Goal: Use online tool/utility: Utilize a website feature to perform a specific function

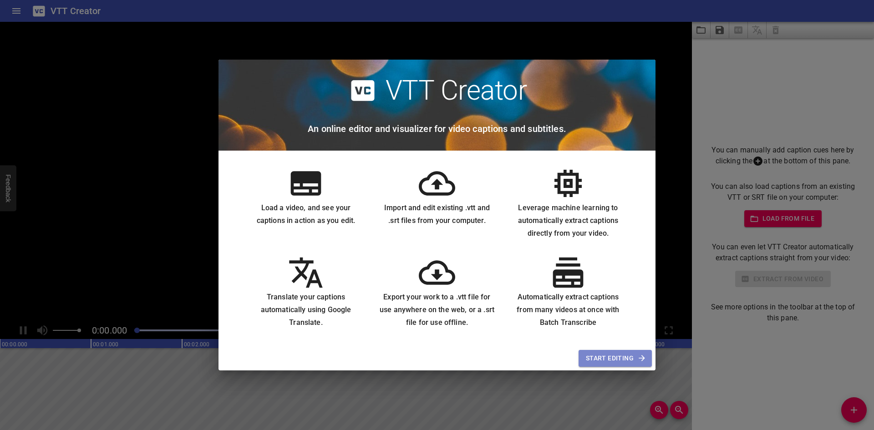
click at [614, 360] on span "Start Editing" at bounding box center [615, 358] width 59 height 11
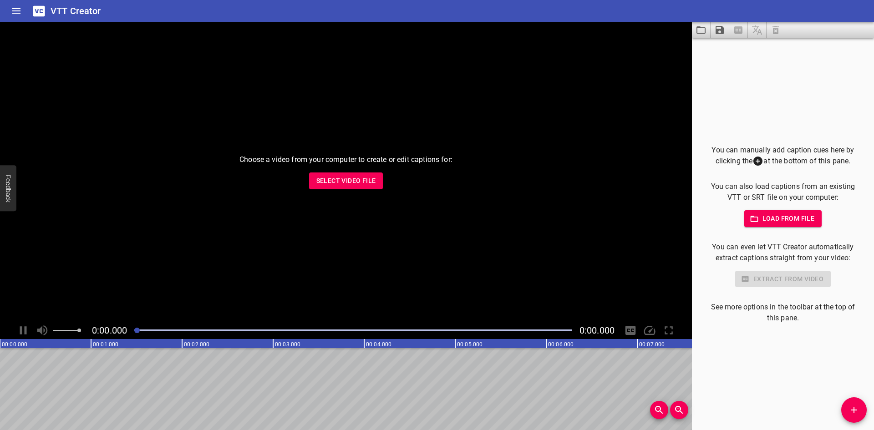
click at [346, 181] on span "Select Video File" at bounding box center [346, 180] width 60 height 11
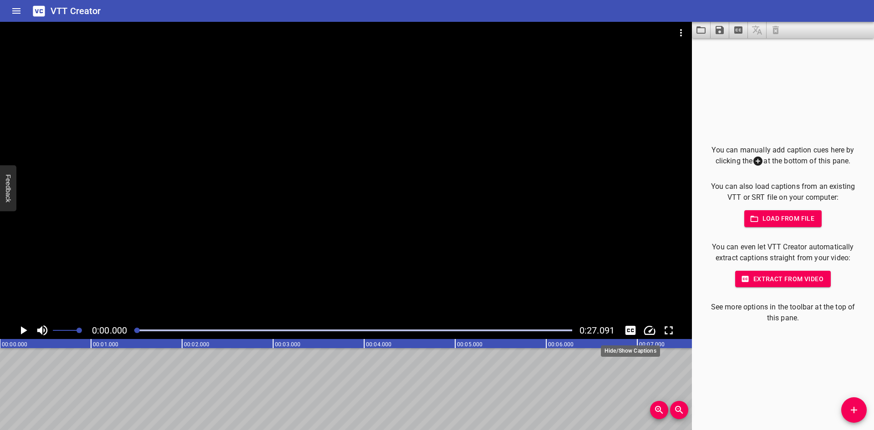
click at [630, 327] on icon "Toggle captions" at bounding box center [631, 330] width 10 height 9
click at [25, 328] on icon "Play/Pause" at bounding box center [23, 331] width 14 height 14
click at [630, 330] on icon "Toggle captions" at bounding box center [631, 330] width 10 height 9
click at [24, 331] on icon "Play/Pause" at bounding box center [23, 331] width 14 height 14
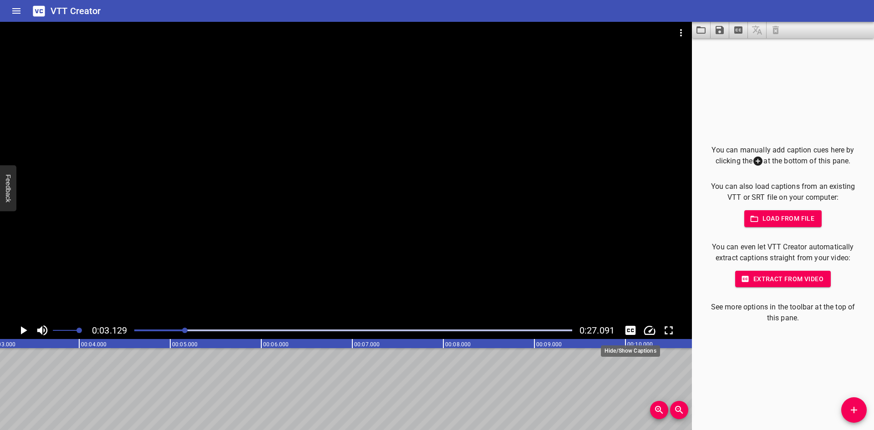
click at [632, 331] on icon "Toggle captions" at bounding box center [631, 331] width 14 height 14
click at [755, 159] on icon at bounding box center [757, 161] width 9 height 9
click at [761, 280] on span "Extract from video" at bounding box center [783, 279] width 81 height 11
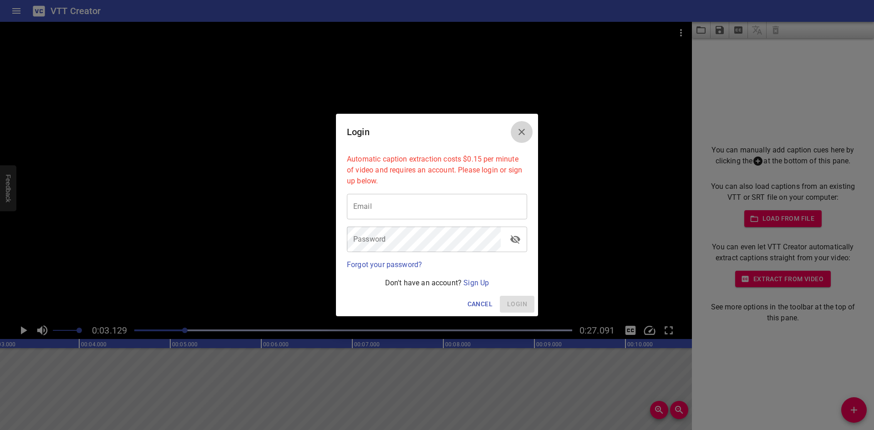
click at [522, 128] on icon "Close" at bounding box center [521, 132] width 11 height 11
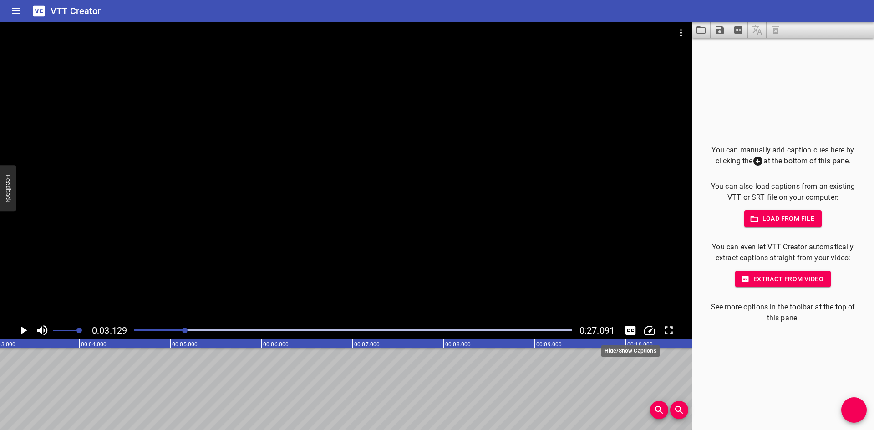
click at [627, 330] on icon "Toggle captions" at bounding box center [631, 331] width 14 height 14
click at [24, 334] on icon "Play/Pause" at bounding box center [23, 331] width 14 height 14
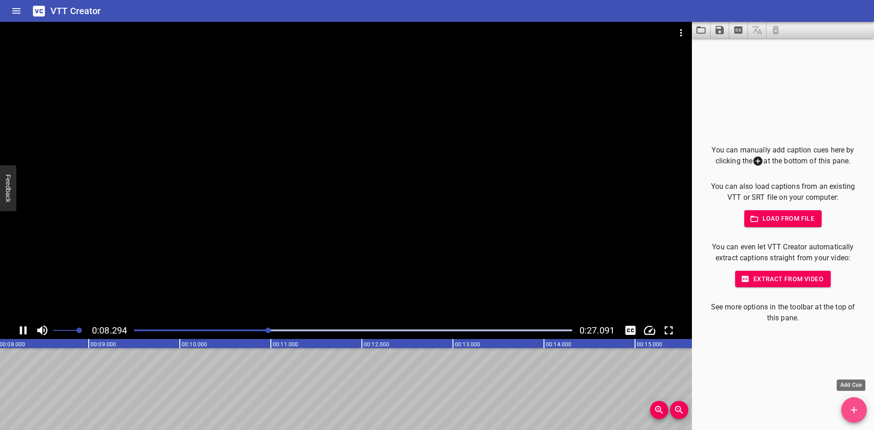
click at [849, 407] on icon "Add Cue" at bounding box center [854, 410] width 11 height 11
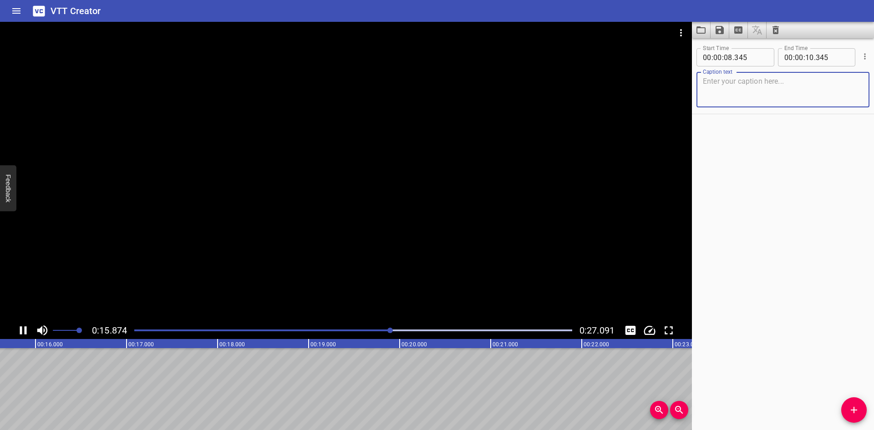
scroll to position [0, 1445]
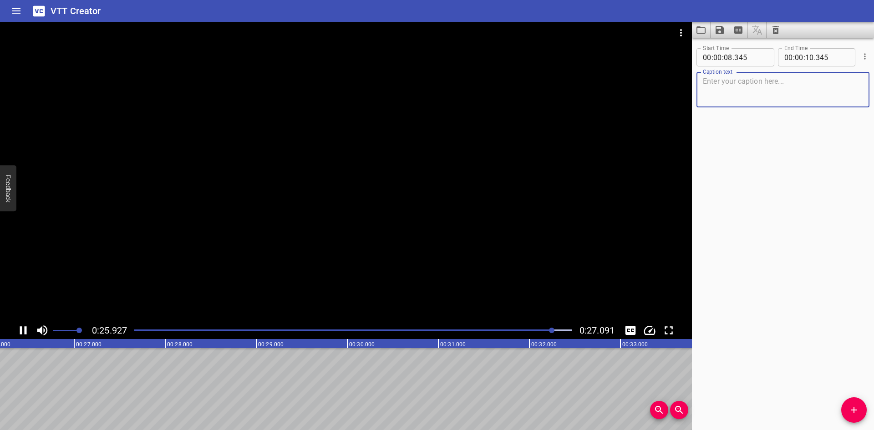
click at [713, 80] on textarea at bounding box center [783, 90] width 160 height 26
paste textarea "Nous sommes de retour. [PERSON_NAME] : Pour vous jouer un mauvais tour. [PERSON…"
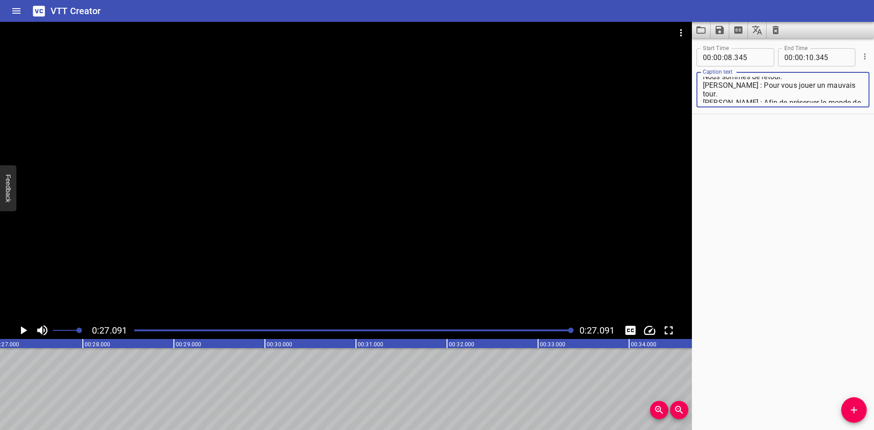
scroll to position [0, 0]
click at [703, 80] on textarea "Nous sommes de retour. [PERSON_NAME] : Pour vous jouer un mauvais tour. [PERSON…" at bounding box center [783, 90] width 160 height 26
click at [27, 329] on icon "Play/Pause" at bounding box center [23, 331] width 14 height 14
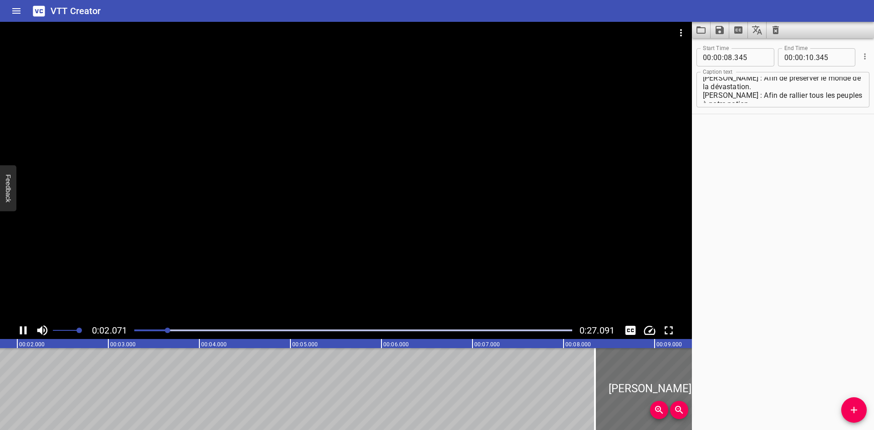
scroll to position [0, 0]
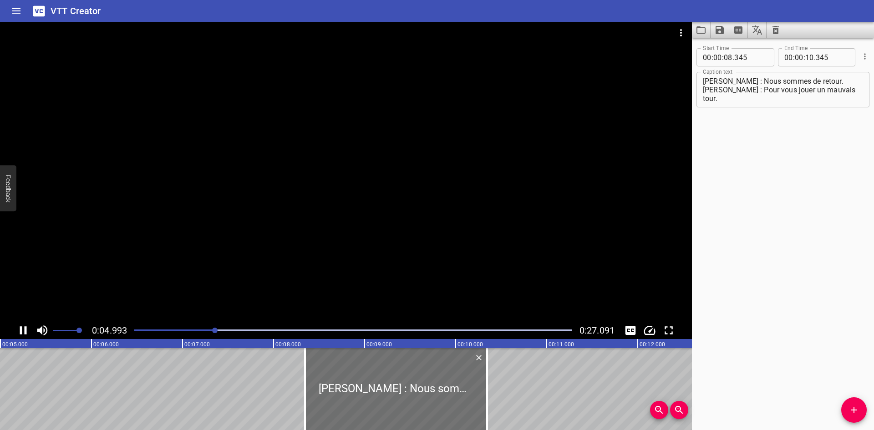
click at [118, 276] on div at bounding box center [346, 172] width 692 height 300
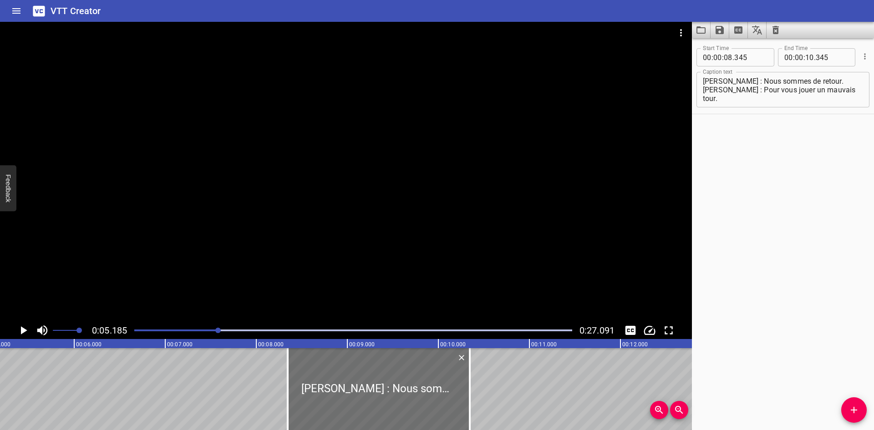
click at [704, 83] on textarea "[PERSON_NAME] : Nous sommes de retour. [PERSON_NAME] : Pour vous jouer un mauva…" at bounding box center [783, 90] width 160 height 26
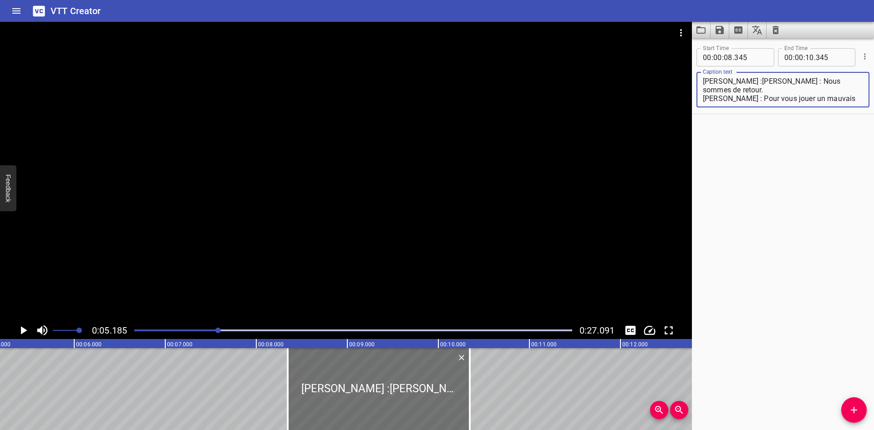
click at [704, 83] on textarea "[PERSON_NAME] :[PERSON_NAME] : Nous sommes de retour. [PERSON_NAME] : Pour vous…" at bounding box center [783, 90] width 160 height 26
click at [729, 81] on textarea "[PERSON_NAME] :[PERSON_NAME] : Nous sommes de retour. [PERSON_NAME] : Pour vous…" at bounding box center [783, 90] width 160 height 26
click at [732, 81] on textarea "[PERSON_NAME] : [PERSON_NAME] : Nous sommes de retour. [PERSON_NAME] : Pour vou…" at bounding box center [783, 90] width 160 height 26
click at [391, 173] on div at bounding box center [346, 172] width 692 height 300
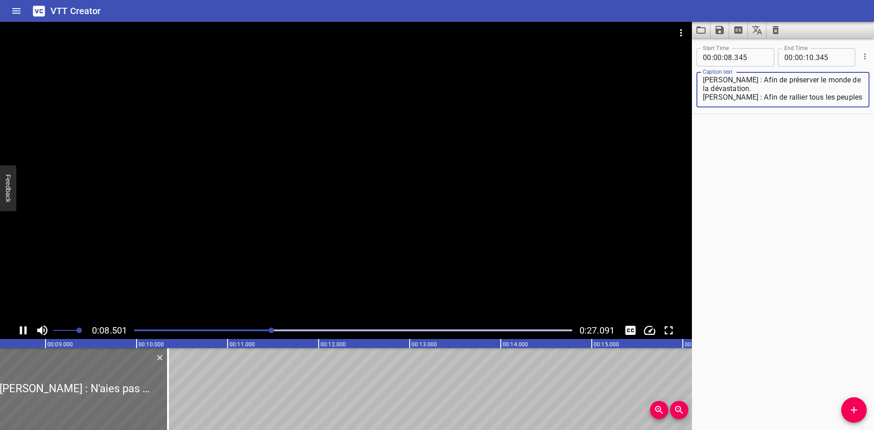
scroll to position [130, 0]
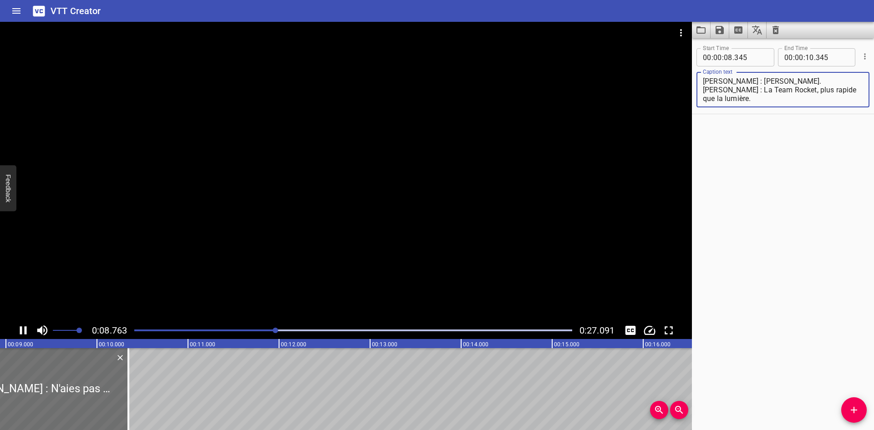
drag, startPoint x: 811, startPoint y: 102, endPoint x: 754, endPoint y: 84, distance: 59.6
click at [754, 85] on textarea "[PERSON_NAME] : N'aies pas peur mon petit. [PERSON_NAME] : Permettez-nous de no…" at bounding box center [783, 90] width 160 height 26
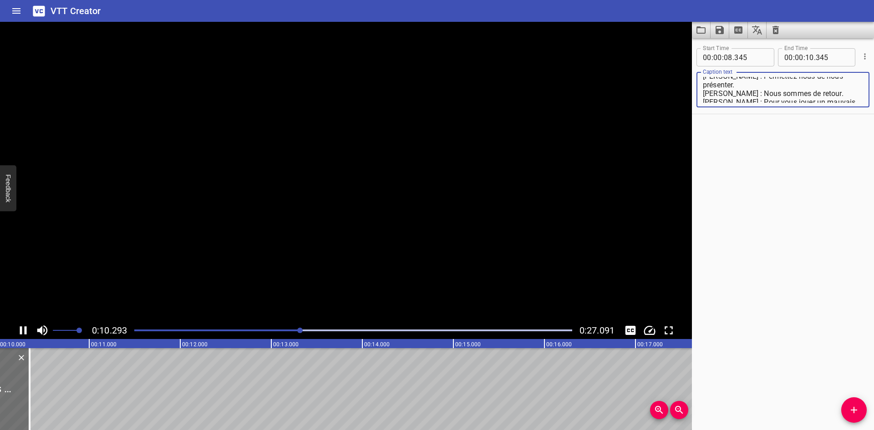
scroll to position [0, 0]
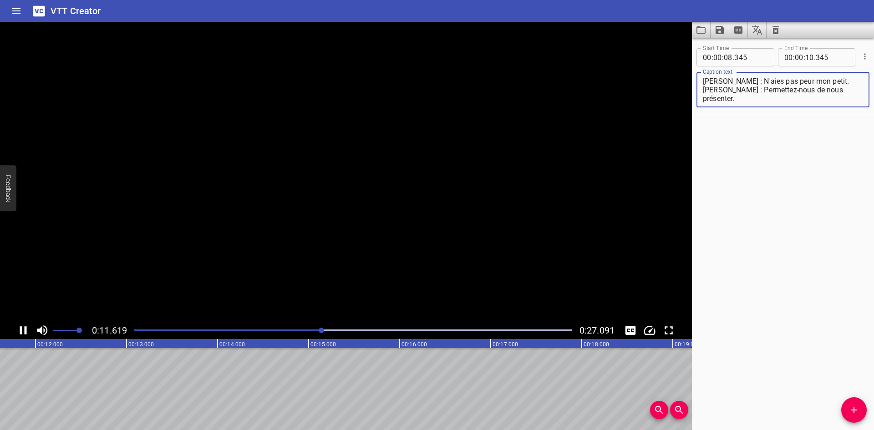
click at [815, 99] on textarea "[PERSON_NAME] : N'aies pas peur mon petit. [PERSON_NAME] : Permettez-nous de no…" at bounding box center [783, 90] width 160 height 26
click at [841, 101] on textarea "[PERSON_NAME] : N'aies pas peur mon petit. [PERSON_NAME] : Permettez-nous de no…" at bounding box center [783, 90] width 160 height 26
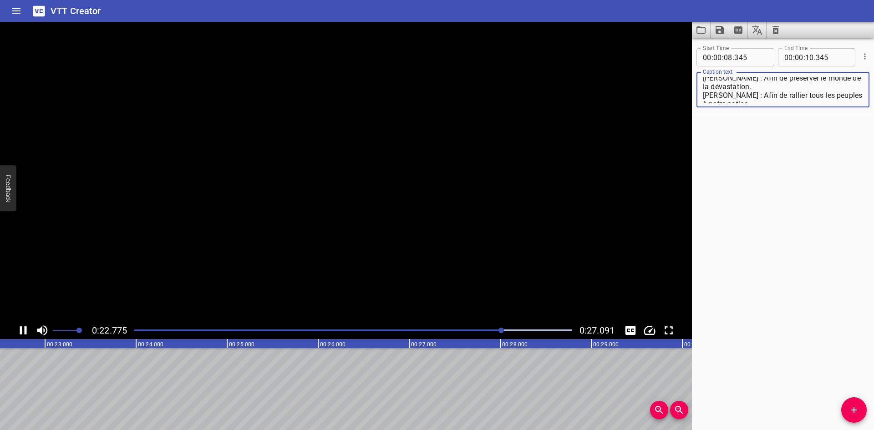
scroll to position [46, 0]
type textarea "[PERSON_NAME] : N'aies pas peur mon petit. [PERSON_NAME] : Permettez-nous de no…"
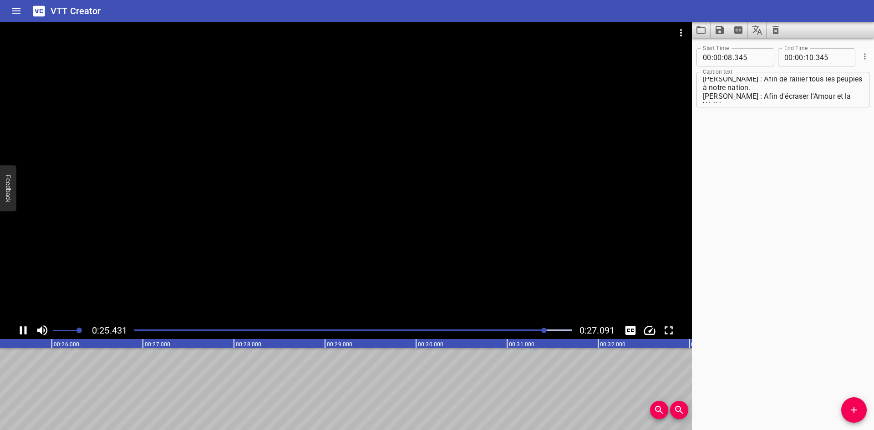
click at [135, 330] on div "Play progress" at bounding box center [326, 331] width 438 height 2
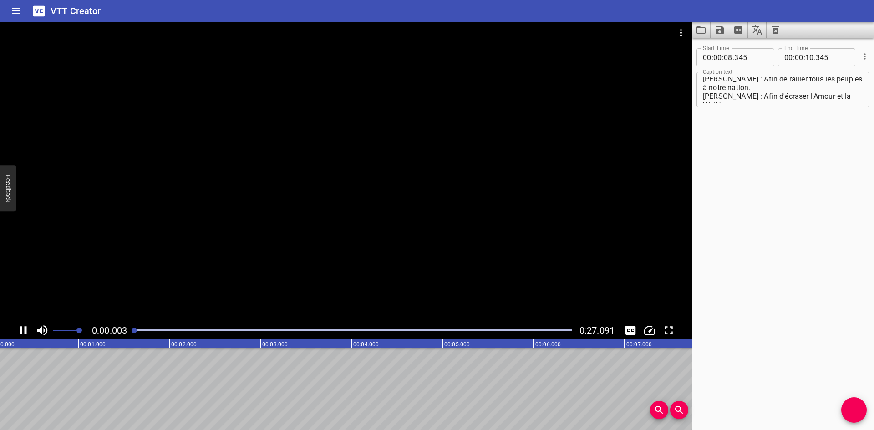
scroll to position [0, 0]
drag, startPoint x: 193, startPoint y: 332, endPoint x: 121, endPoint y: 331, distance: 71.9
click at [121, 331] on div "0:00.000 0:27.091" at bounding box center [346, 330] width 692 height 17
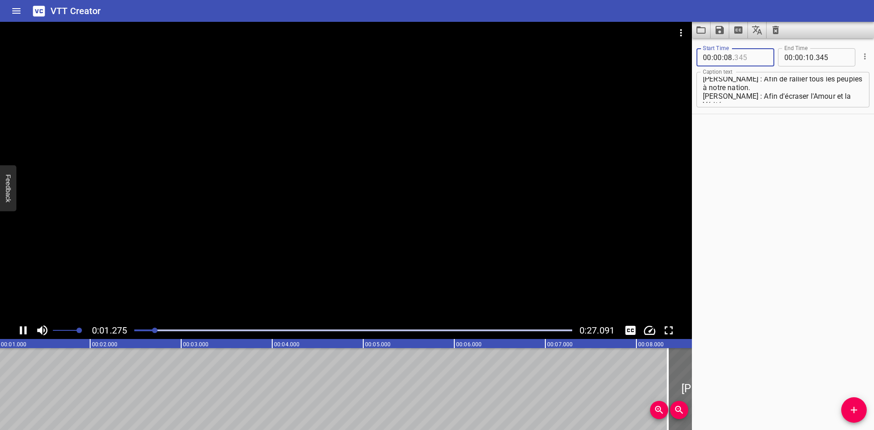
click at [758, 54] on input "number" at bounding box center [750, 57] width 33 height 18
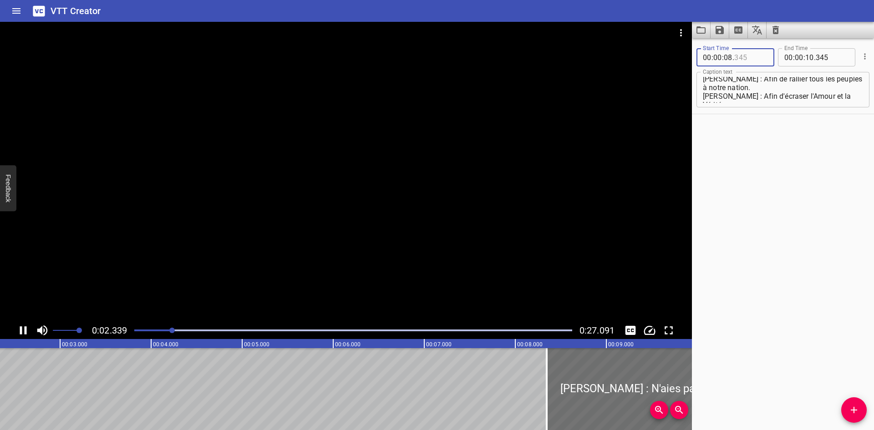
drag, startPoint x: 744, startPoint y: 55, endPoint x: 708, endPoint y: 58, distance: 36.1
click at [708, 58] on div "00 : 00 : 08 ." at bounding box center [736, 57] width 78 height 18
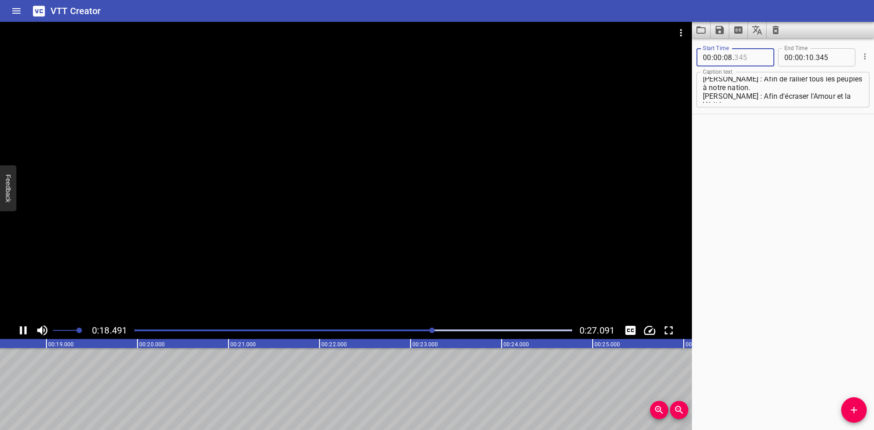
type input "345"
click at [728, 60] on input "number" at bounding box center [728, 57] width 9 height 18
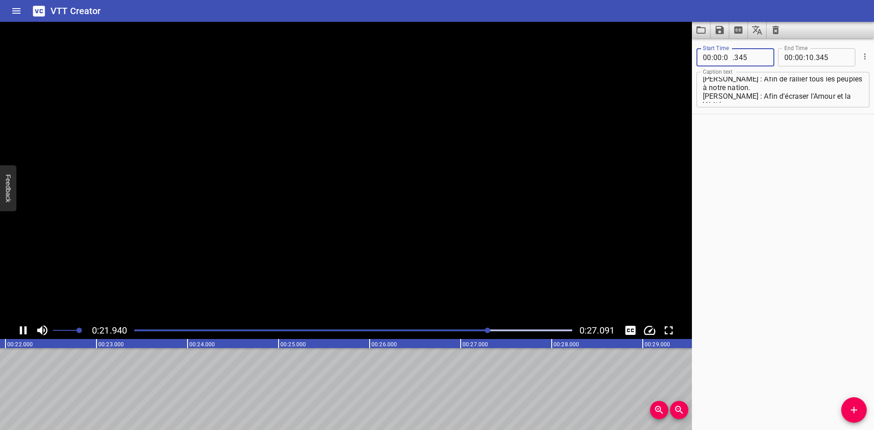
type input "00"
type input "000"
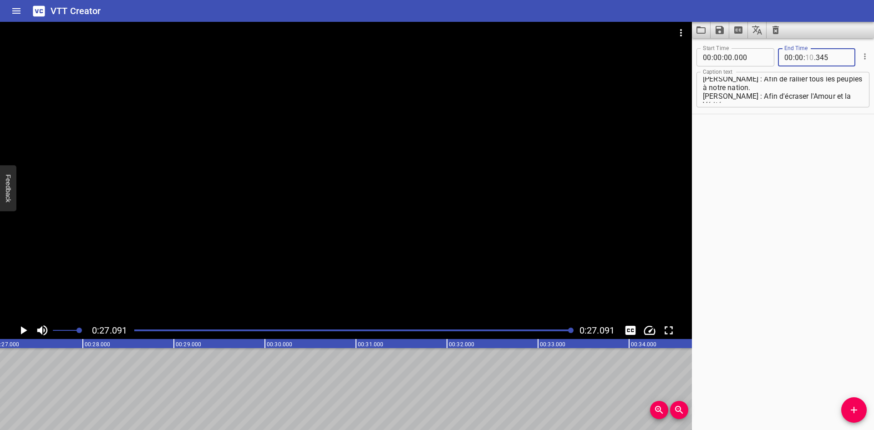
click at [805, 57] on input "number" at bounding box center [809, 57] width 9 height 18
type input "27"
type input "091"
click at [716, 24] on button "Save captions to file" at bounding box center [720, 30] width 19 height 16
click at [739, 47] on li "Save to VTT file" at bounding box center [744, 50] width 67 height 16
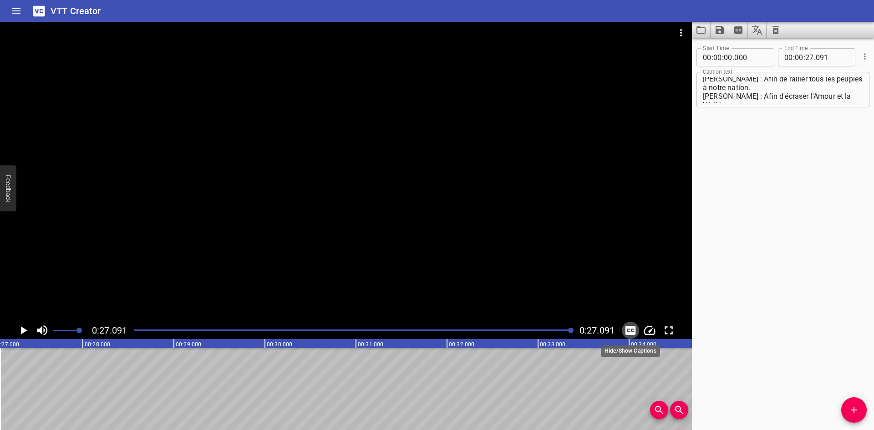
click at [633, 328] on icon "Toggle captions" at bounding box center [631, 330] width 10 height 9
click at [23, 331] on icon "Play/Pause" at bounding box center [24, 330] width 6 height 8
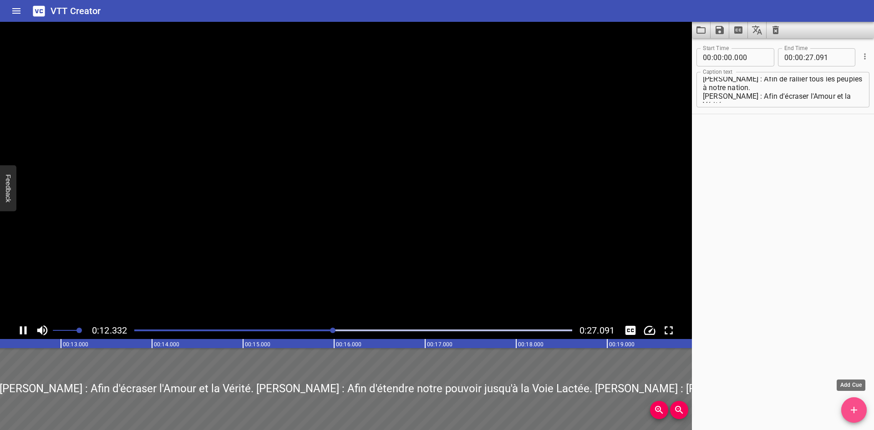
click at [857, 413] on icon "Add Cue" at bounding box center [854, 410] width 11 height 11
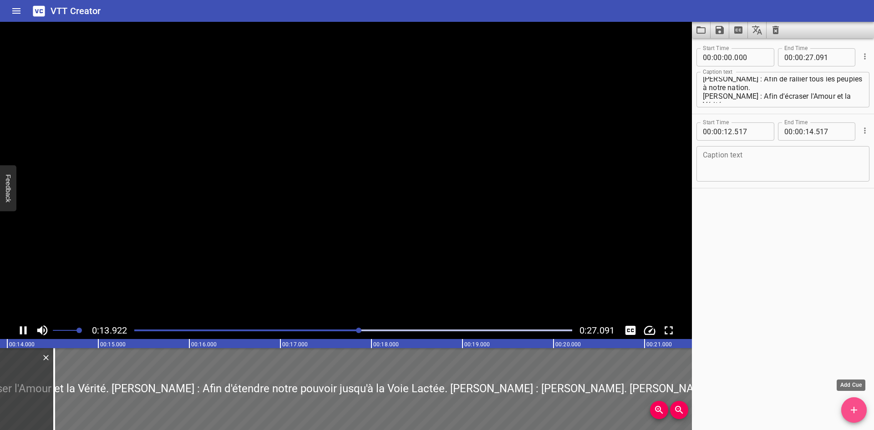
click at [849, 409] on icon "Add Cue" at bounding box center [854, 410] width 11 height 11
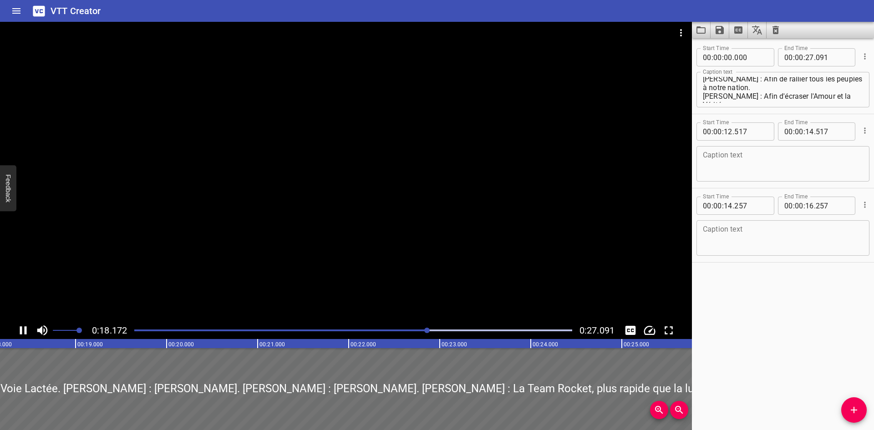
click at [136, 330] on div "Play progress" at bounding box center [209, 331] width 438 height 2
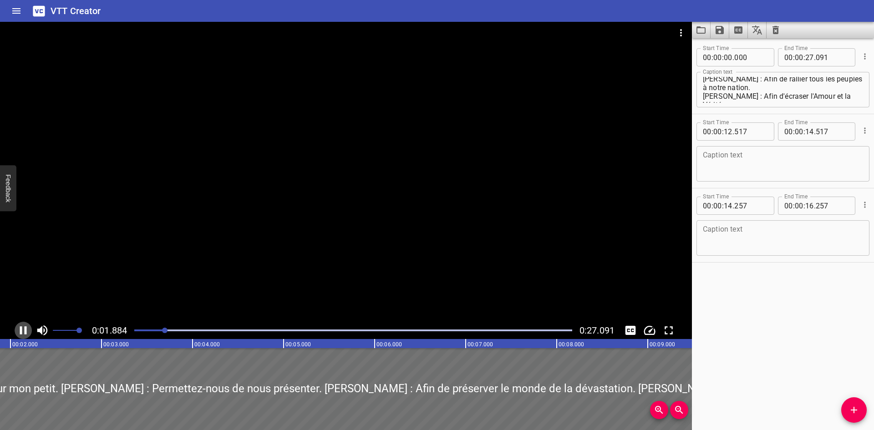
click at [29, 330] on icon "Play/Pause" at bounding box center [23, 331] width 14 height 14
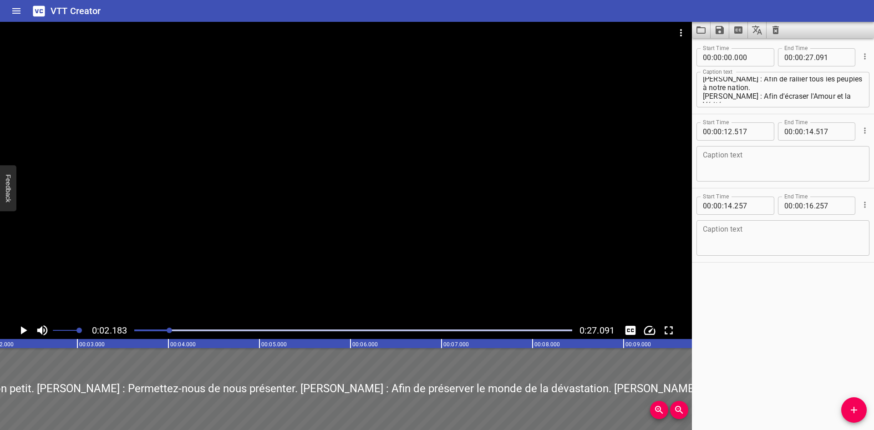
scroll to position [0, 199]
click at [645, 329] on icon "Change Playback Speed" at bounding box center [649, 330] width 11 height 9
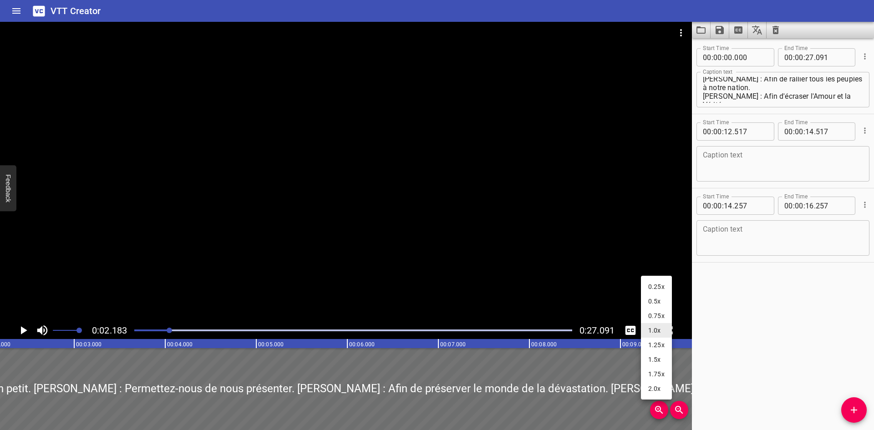
click at [654, 285] on li "0.25x" at bounding box center [656, 287] width 31 height 15
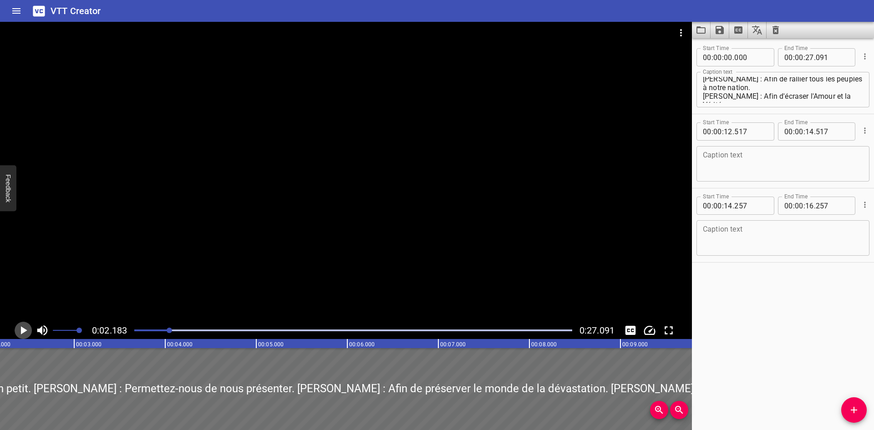
click at [22, 331] on icon "Play/Pause" at bounding box center [24, 330] width 6 height 8
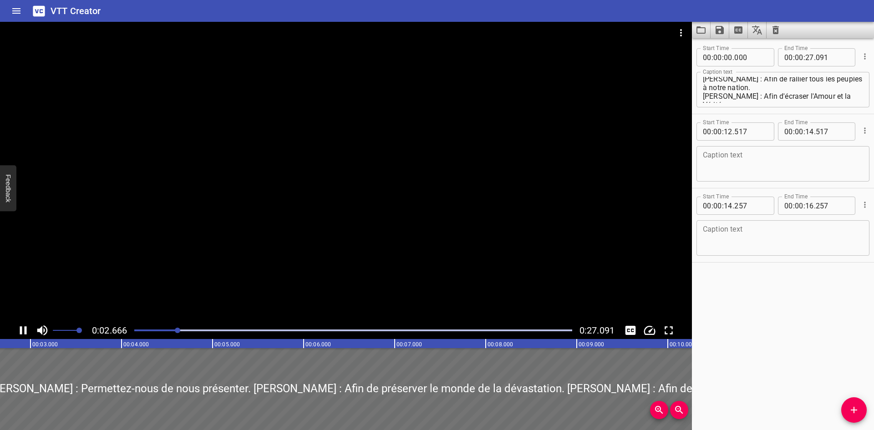
click at [157, 331] on div at bounding box center [353, 330] width 449 height 13
click at [21, 331] on icon "Play/Pause" at bounding box center [23, 330] width 7 height 8
click at [727, 56] on input "number" at bounding box center [728, 57] width 9 height 18
type input "01"
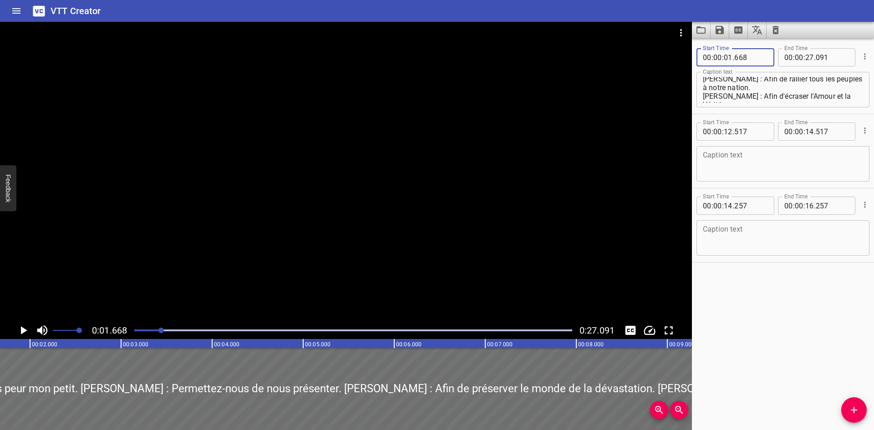
type input "668"
click at [20, 330] on icon "Play/Pause" at bounding box center [23, 331] width 14 height 14
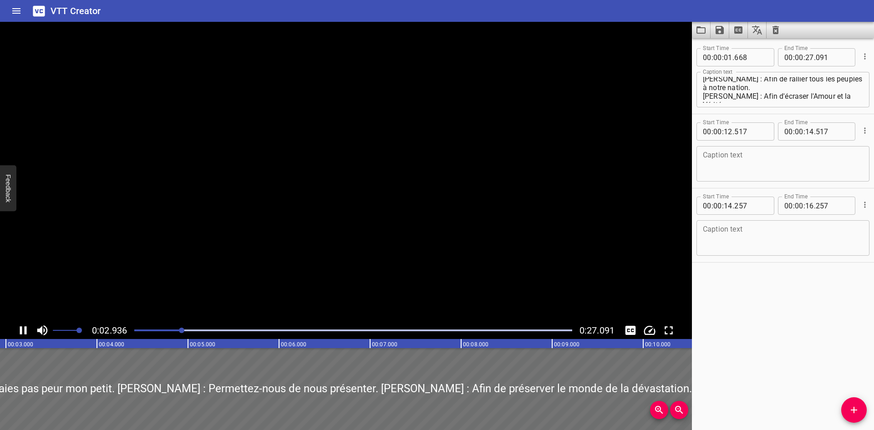
click at [20, 330] on icon "Play/Pause" at bounding box center [23, 330] width 7 height 8
click at [808, 58] on input "number" at bounding box center [809, 57] width 9 height 18
type input "03"
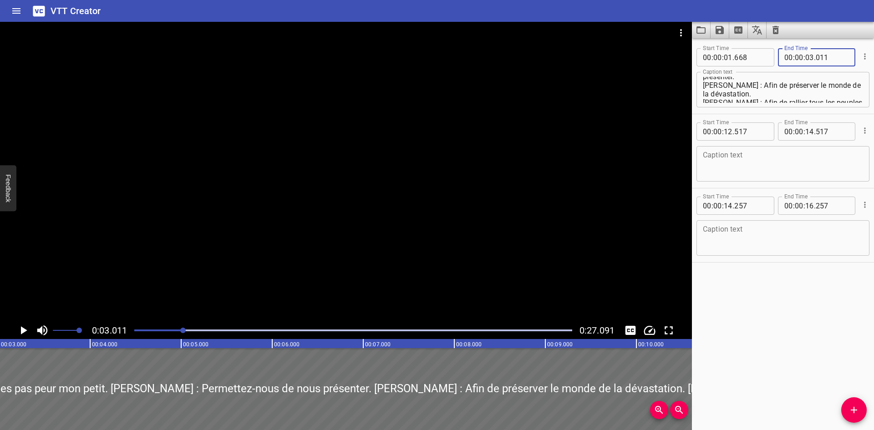
scroll to position [0, 0]
type input "011"
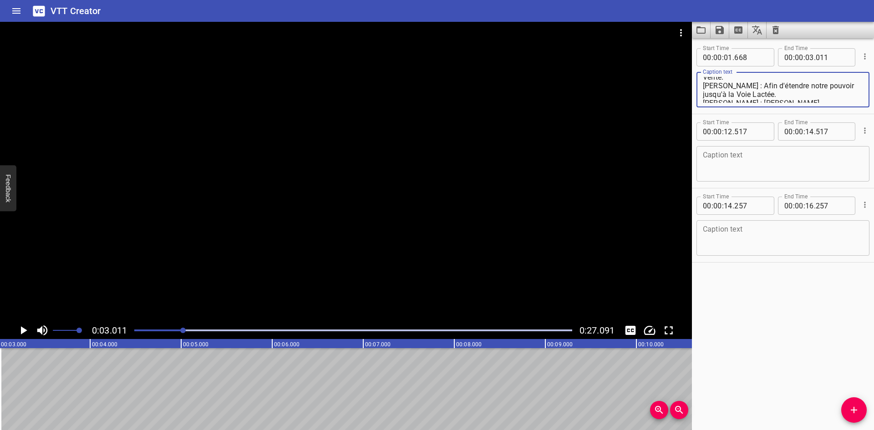
scroll to position [112, 0]
drag, startPoint x: 704, startPoint y: 91, endPoint x: 825, endPoint y: 99, distance: 120.9
click at [825, 99] on textarea "[PERSON_NAME] : N'aies pas peur mon petit. [PERSON_NAME] : Permettez-nous de no…" at bounding box center [783, 90] width 160 height 26
type textarea "[PERSON_NAME] : N'aies pas peur mon petit."
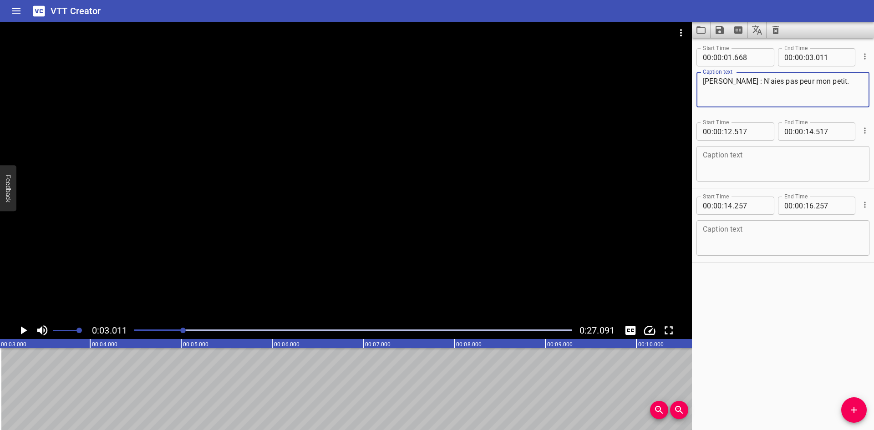
click at [25, 329] on icon "Play/Pause" at bounding box center [23, 331] width 14 height 14
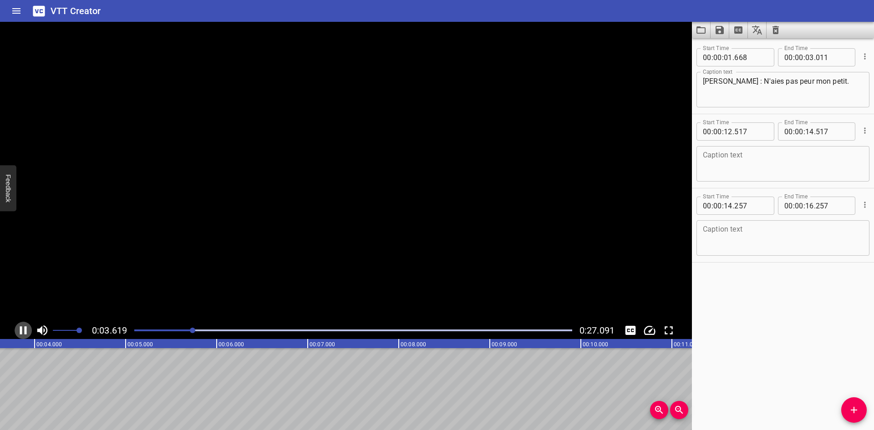
click at [25, 329] on icon "Play/Pause" at bounding box center [23, 330] width 7 height 8
click at [193, 329] on div at bounding box center [193, 330] width 5 height 5
click at [24, 327] on icon "Play/Pause" at bounding box center [23, 331] width 14 height 14
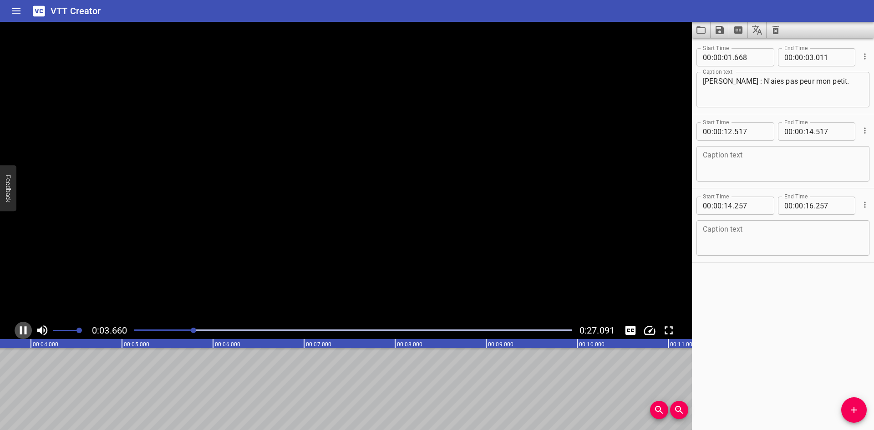
click at [24, 327] on icon "Play/Pause" at bounding box center [23, 331] width 14 height 14
click at [28, 329] on icon "Play/Pause" at bounding box center [23, 331] width 14 height 14
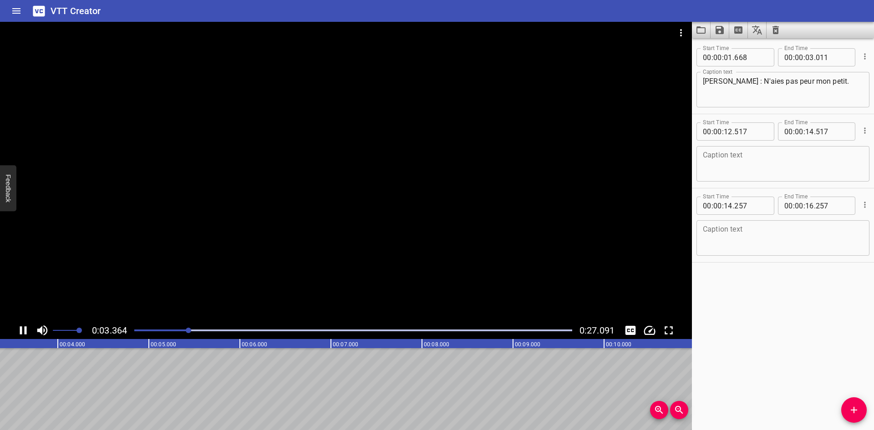
click at [28, 329] on icon "Play/Pause" at bounding box center [23, 331] width 14 height 14
click at [186, 329] on div at bounding box center [353, 330] width 449 height 13
click at [25, 326] on icon "Play/Pause" at bounding box center [23, 331] width 14 height 14
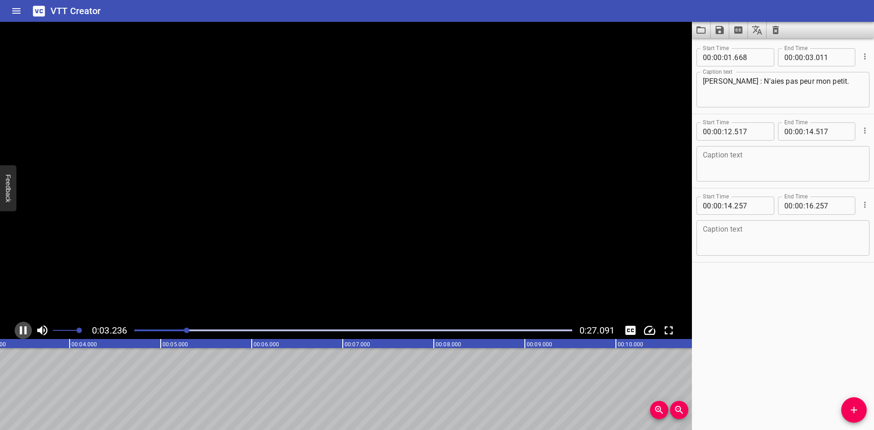
click at [25, 326] on icon "Play/Pause" at bounding box center [23, 331] width 14 height 14
click at [727, 130] on input "number" at bounding box center [728, 131] width 9 height 18
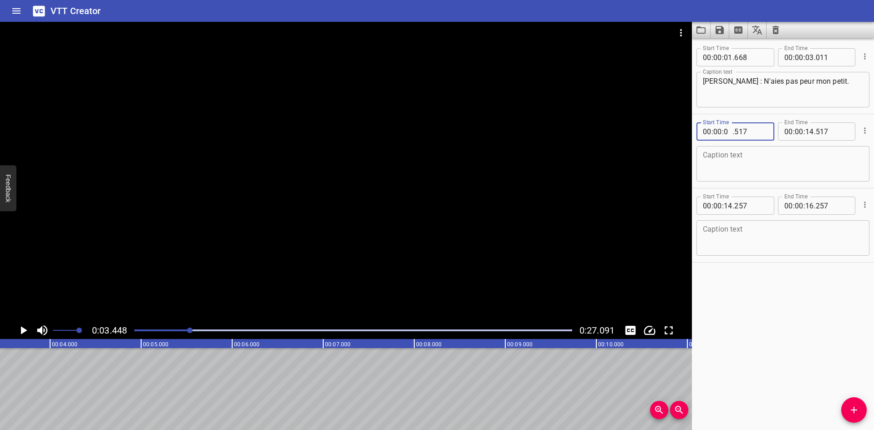
type input "03"
type input "448"
click at [24, 333] on icon "Play/Pause" at bounding box center [23, 331] width 14 height 14
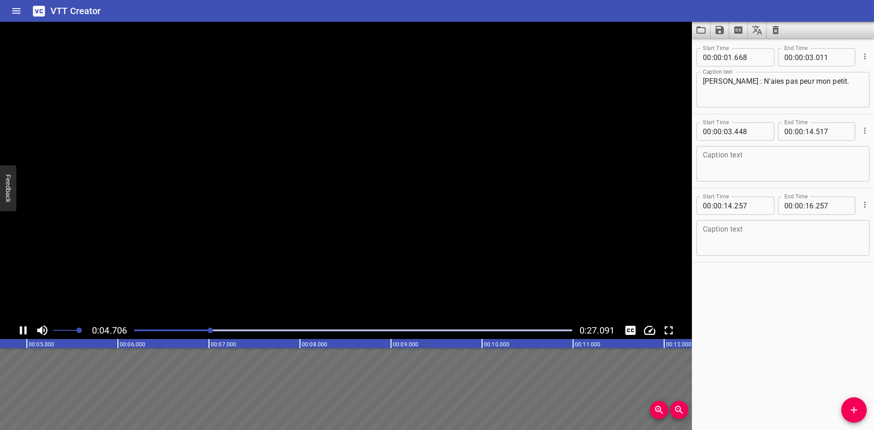
click at [24, 333] on icon "Play/Pause" at bounding box center [23, 331] width 14 height 14
click at [806, 131] on input "number" at bounding box center [809, 131] width 9 height 18
type input "04"
type input "804"
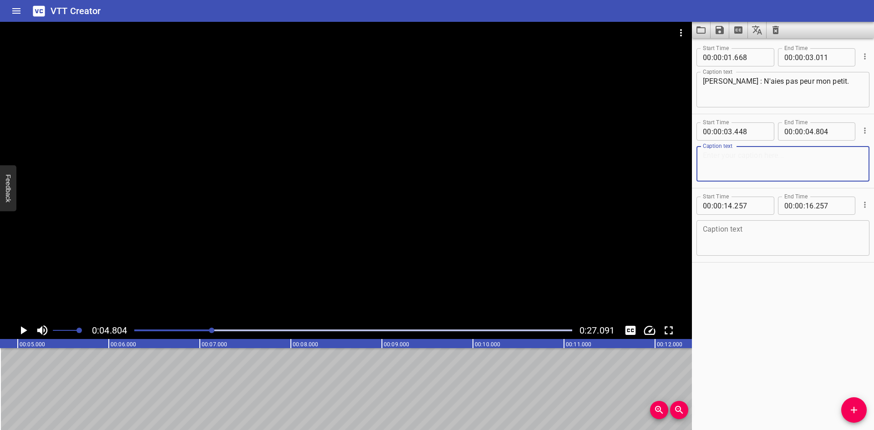
click at [745, 164] on textarea at bounding box center [783, 164] width 160 height 26
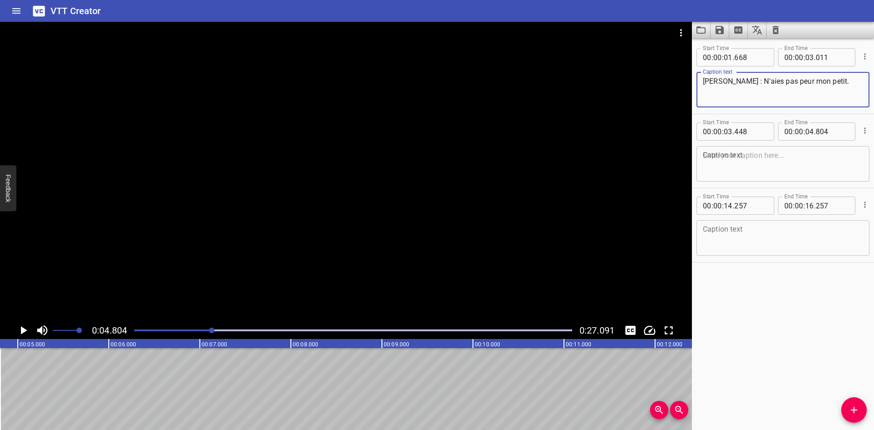
drag, startPoint x: 731, startPoint y: 79, endPoint x: 697, endPoint y: 79, distance: 34.6
click at [697, 79] on div "[PERSON_NAME] : N'aies pas peur mon petit. Caption text" at bounding box center [783, 90] width 173 height 36
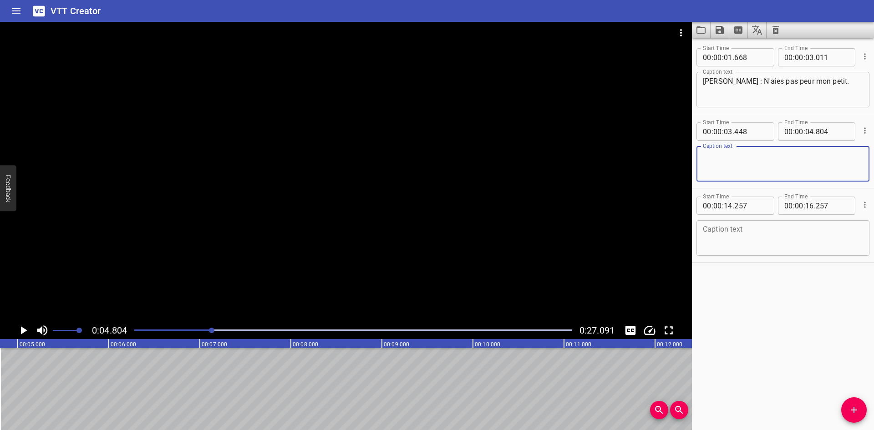
click at [727, 153] on textarea at bounding box center [783, 164] width 160 height 26
type textarea "[PERSON_NAME] : Permettez-nous de nous présenter."
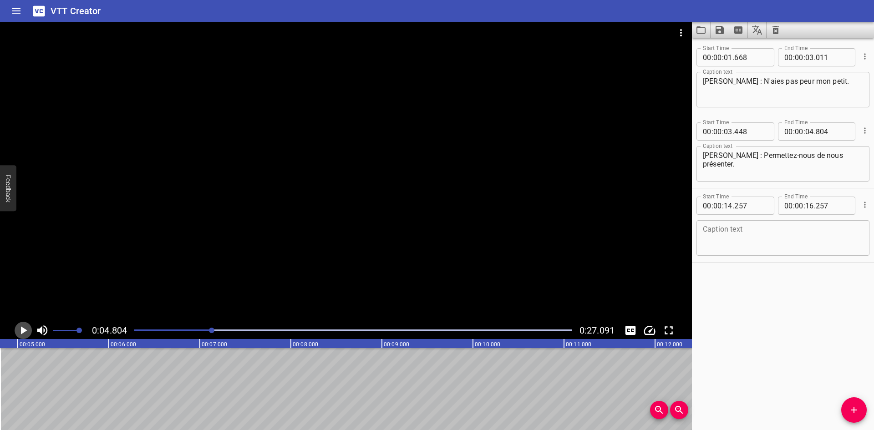
click at [26, 328] on icon "Play/Pause" at bounding box center [23, 331] width 14 height 14
click at [26, 328] on icon "Play/Pause" at bounding box center [23, 330] width 7 height 8
click at [727, 204] on input "number" at bounding box center [728, 206] width 9 height 18
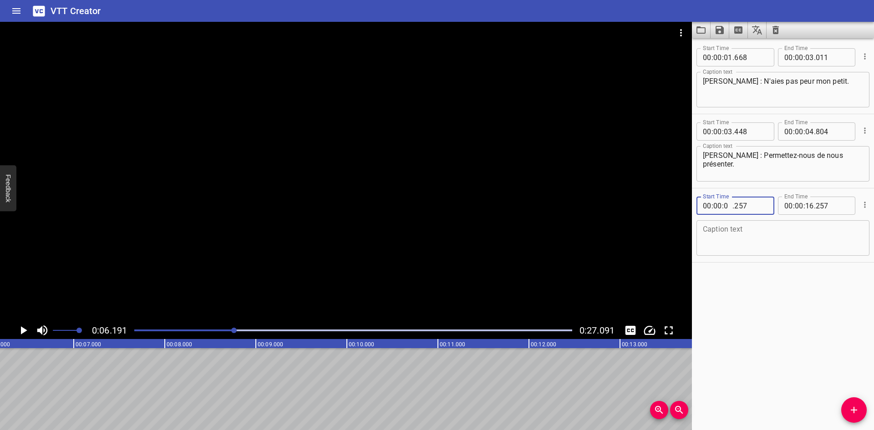
type input "06"
type input "191"
click at [723, 224] on div "Caption text" at bounding box center [783, 238] width 173 height 36
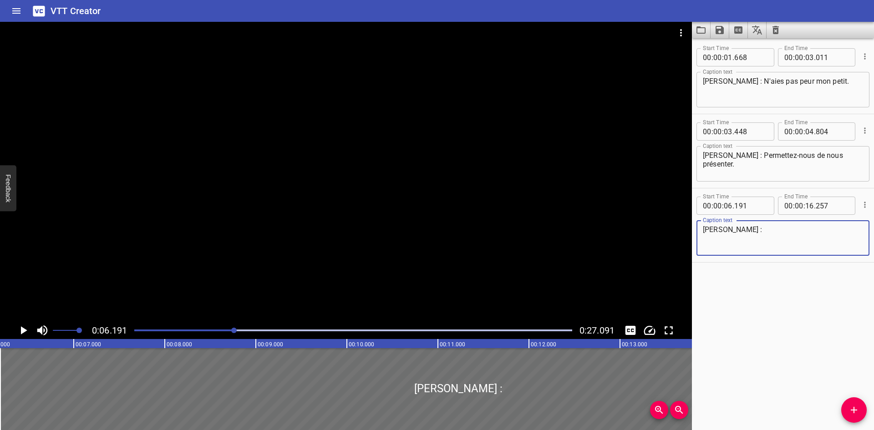
click at [25, 329] on icon "Play/Pause" at bounding box center [23, 331] width 14 height 14
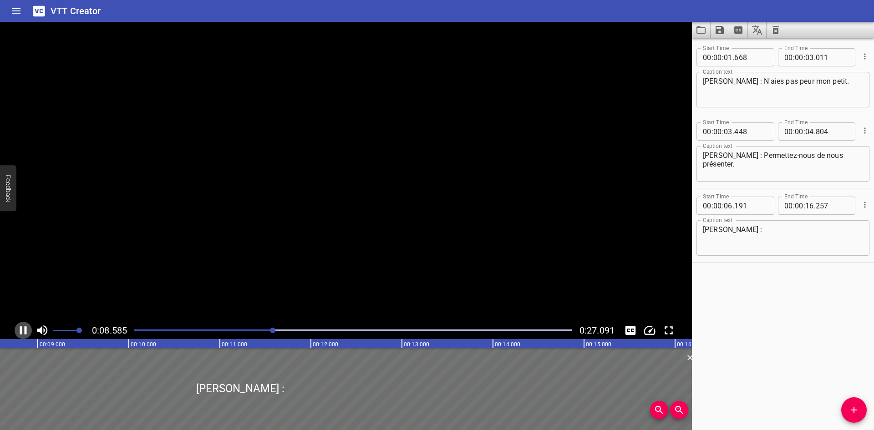
click at [25, 329] on icon "Play/Pause" at bounding box center [23, 330] width 7 height 8
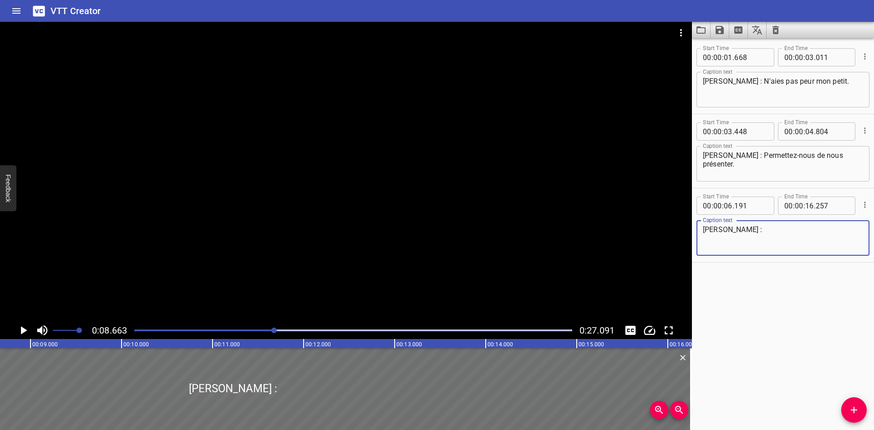
click at [734, 228] on textarea "[PERSON_NAME] :" at bounding box center [783, 238] width 160 height 26
type textarea "[PERSON_NAME] : Afin de préserver le monde de la dévastation."
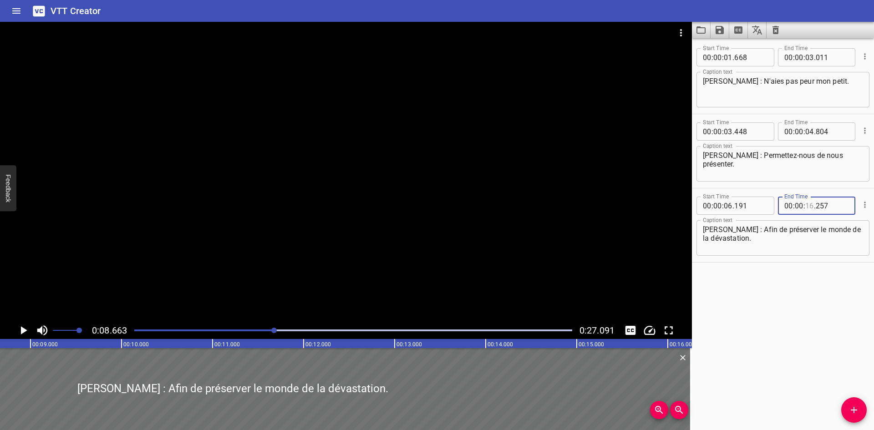
click at [805, 206] on input "number" at bounding box center [809, 206] width 9 height 18
type input "08"
type input "663"
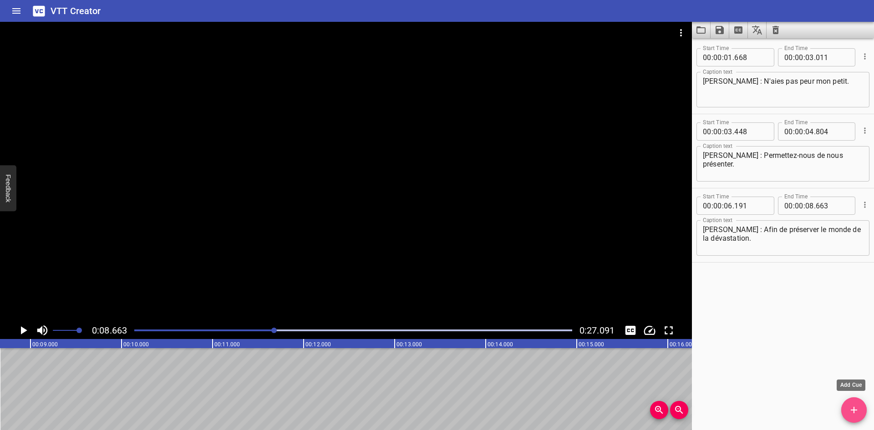
click at [851, 406] on icon "Add Cue" at bounding box center [854, 410] width 11 height 11
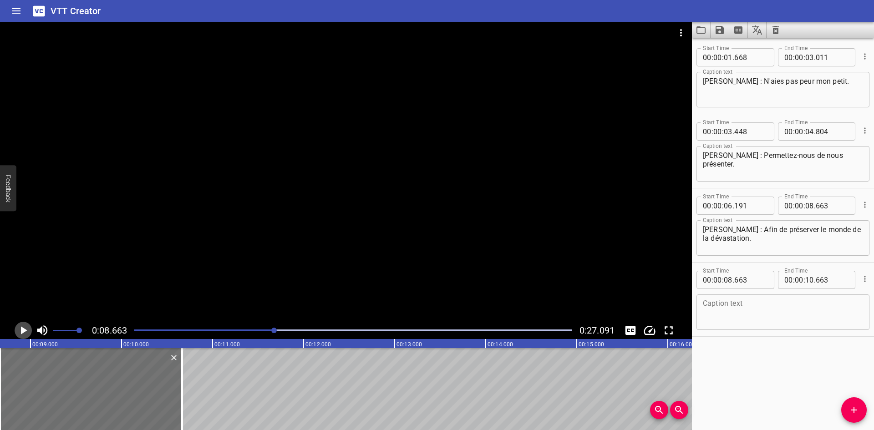
click at [21, 328] on icon "Play/Pause" at bounding box center [24, 330] width 6 height 8
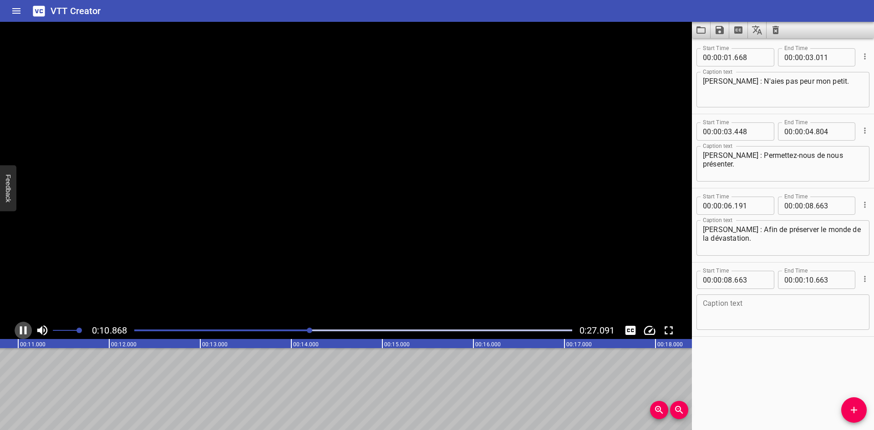
click at [21, 328] on icon "Play/Pause" at bounding box center [23, 330] width 7 height 8
click at [823, 281] on input "number" at bounding box center [832, 280] width 33 height 18
type input "896"
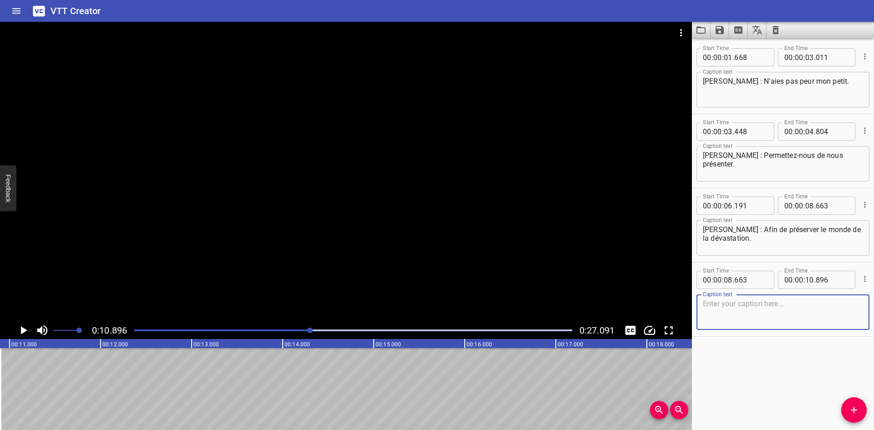
click at [789, 311] on textarea at bounding box center [783, 313] width 160 height 26
type textarea "[PERSON_NAME] : Afin de rallier tous les peuples à notre nation."
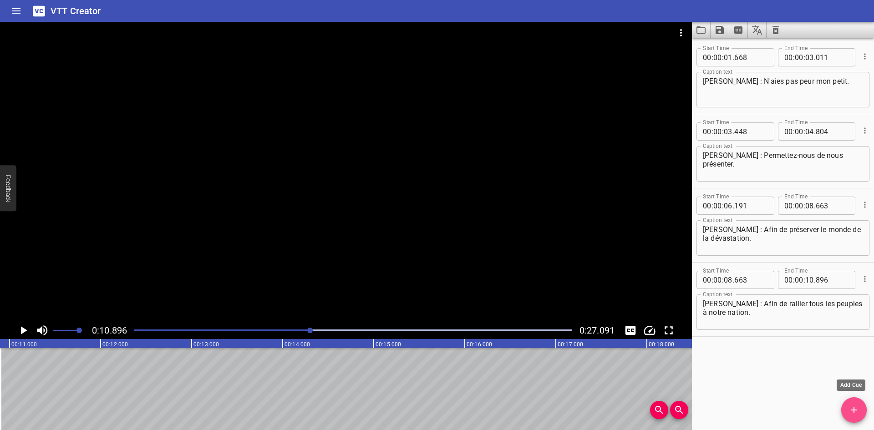
click at [850, 414] on icon "Add Cue" at bounding box center [854, 410] width 11 height 11
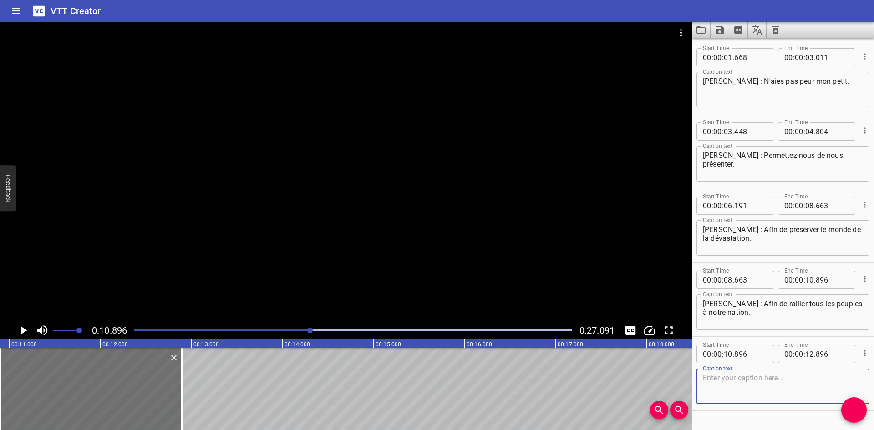
click at [850, 414] on icon "Add Cue" at bounding box center [854, 410] width 11 height 11
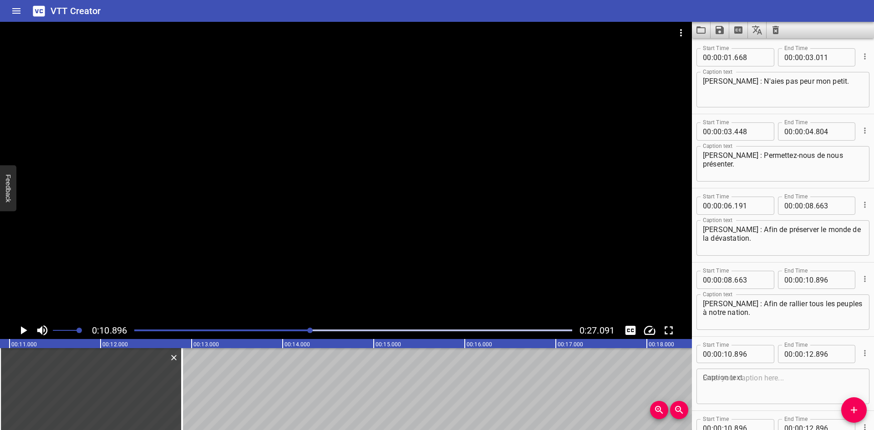
scroll to position [96, 0]
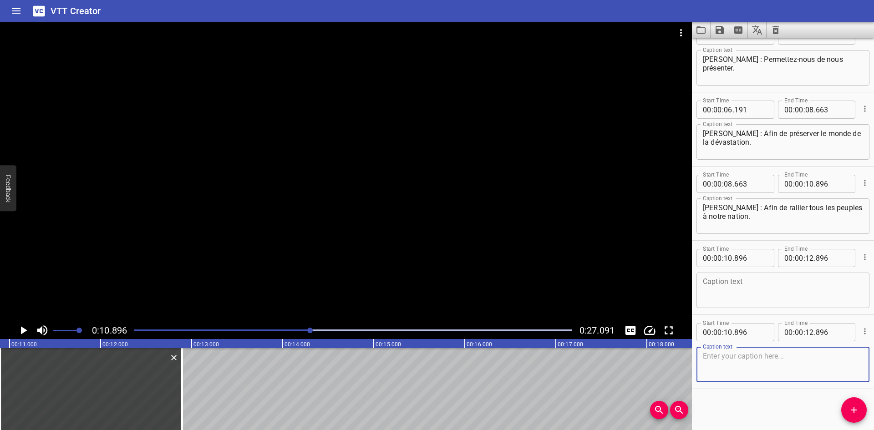
click at [743, 361] on textarea at bounding box center [783, 365] width 160 height 26
click at [742, 293] on textarea at bounding box center [783, 291] width 160 height 26
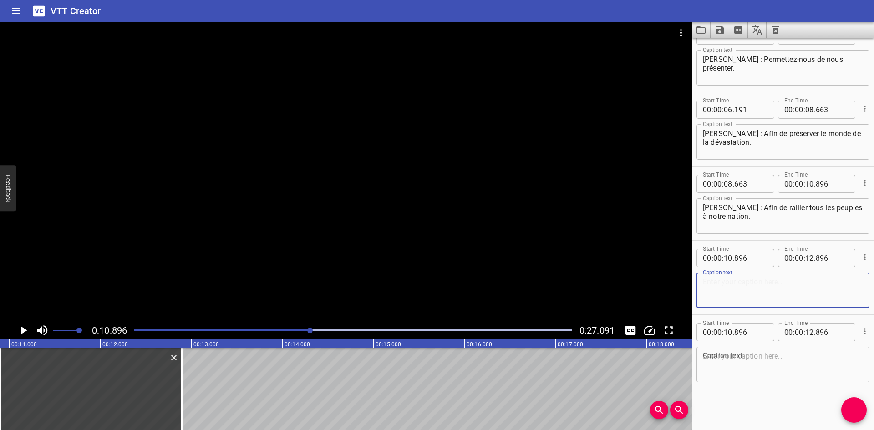
paste textarea "Afin d'écraser l'Amour et la Vérité."
click at [704, 282] on textarea "Afin d'écraser l'Amour et la Vérité." at bounding box center [783, 291] width 160 height 26
type textarea "[PERSON_NAME] : Afin d'écraser l'Amour et la Vérité."
click at [735, 354] on textarea at bounding box center [783, 365] width 160 height 26
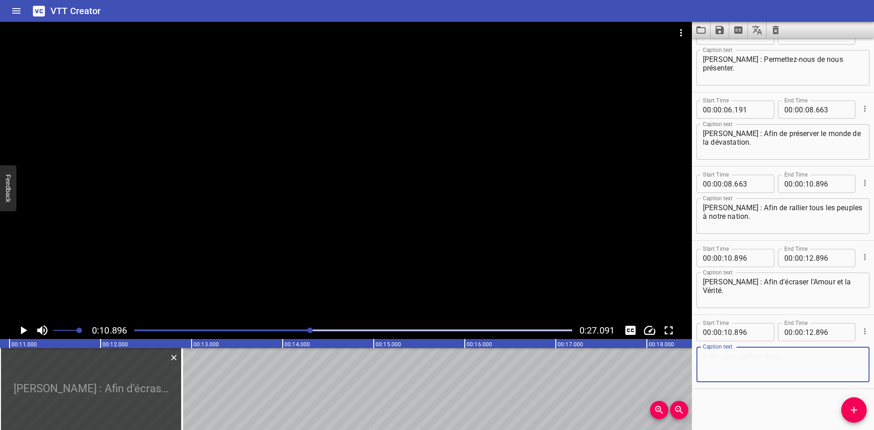
paste textarea "Afin d'étendre notre pouvoir jusqu'à la Voie Lactée."
click at [702, 358] on div "Afin d'étendre notre pouvoir jusqu'à la Voie Lactée. Caption text" at bounding box center [783, 365] width 173 height 36
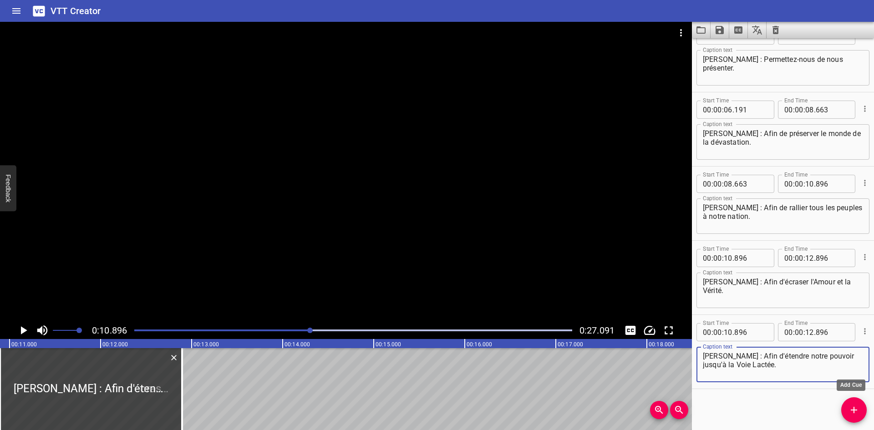
type textarea "[PERSON_NAME] : Afin d'étendre notre pouvoir jusqu'à la Voie Lactée."
click at [849, 409] on icon "Add Cue" at bounding box center [854, 410] width 11 height 11
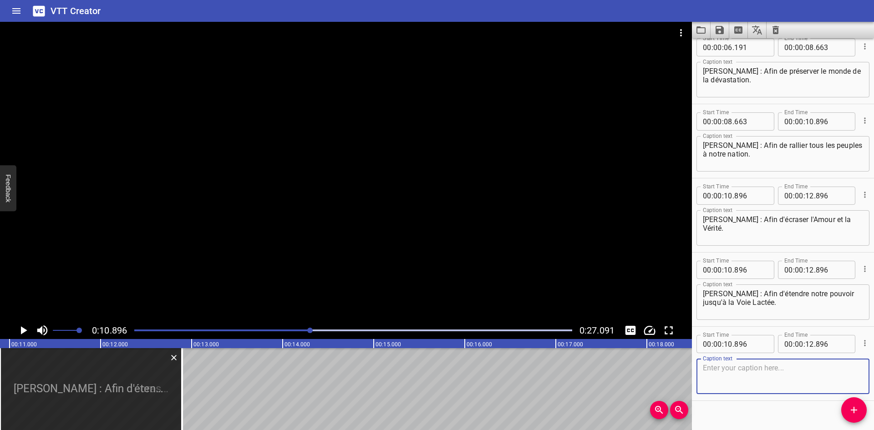
scroll to position [170, 0]
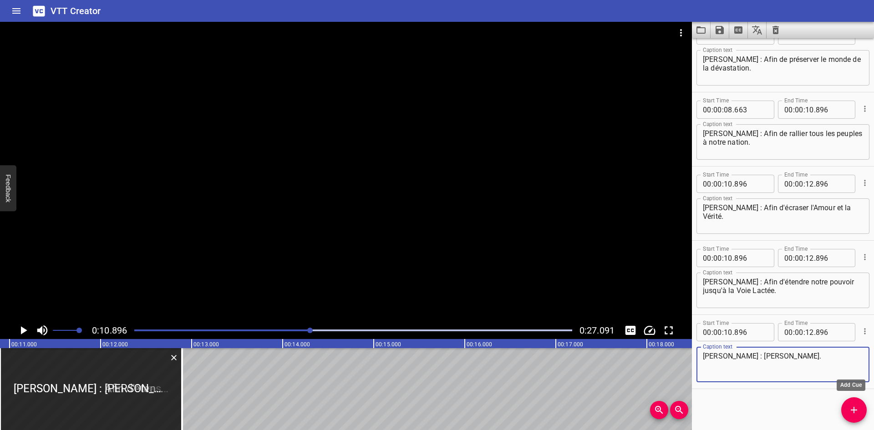
type textarea "[PERSON_NAME] : [PERSON_NAME]."
click at [855, 413] on icon "Add Cue" at bounding box center [854, 410] width 11 height 11
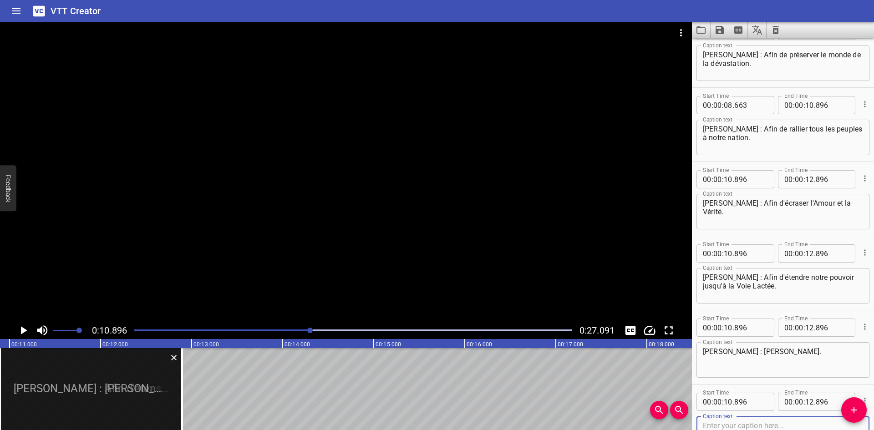
scroll to position [244, 0]
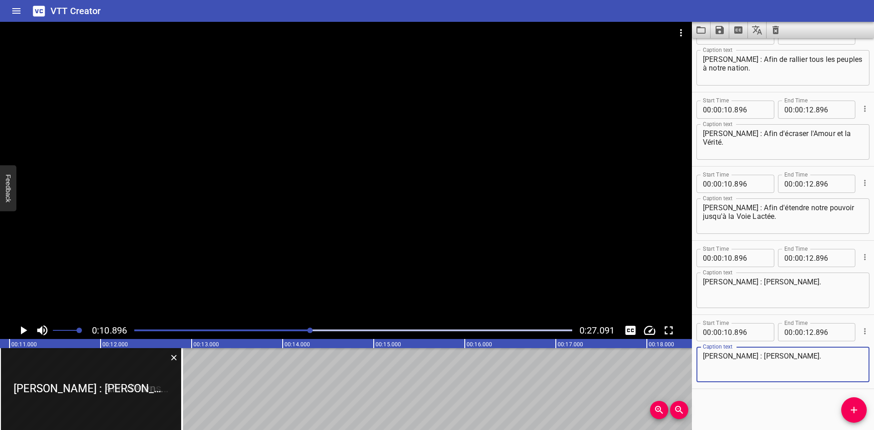
type textarea "[PERSON_NAME] : [PERSON_NAME]."
click at [849, 411] on icon "Add Cue" at bounding box center [854, 410] width 11 height 11
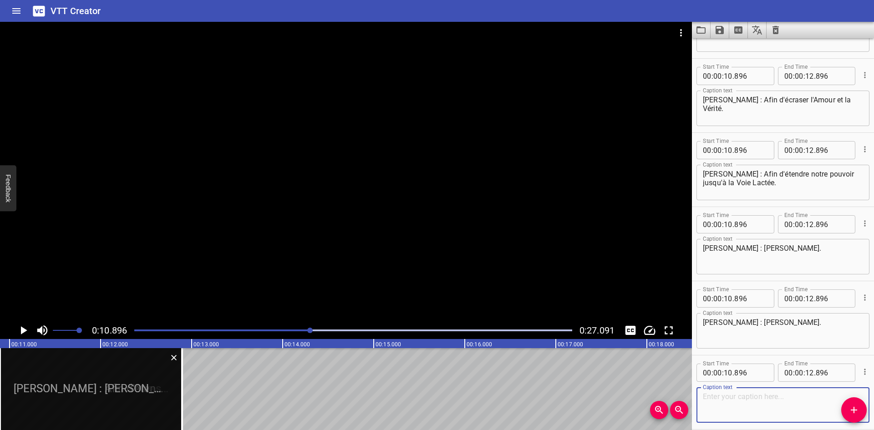
scroll to position [319, 0]
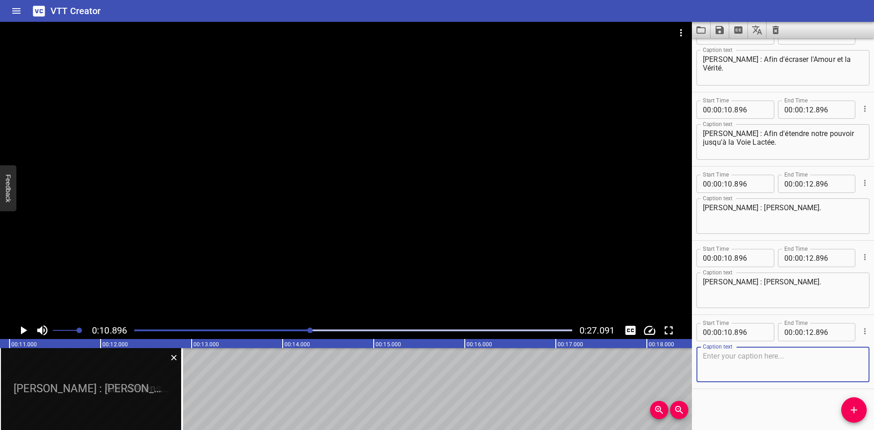
paste textarea "La Team Rocket, plus rapide que la lumière."
click at [705, 358] on textarea "La Team Rocket, plus rapide que la lumière." at bounding box center [783, 365] width 160 height 26
type textarea "[PERSON_NAME] : La Team Rocket, plus rapide que la lumière."
click at [858, 407] on icon "Add Cue" at bounding box center [854, 410] width 11 height 11
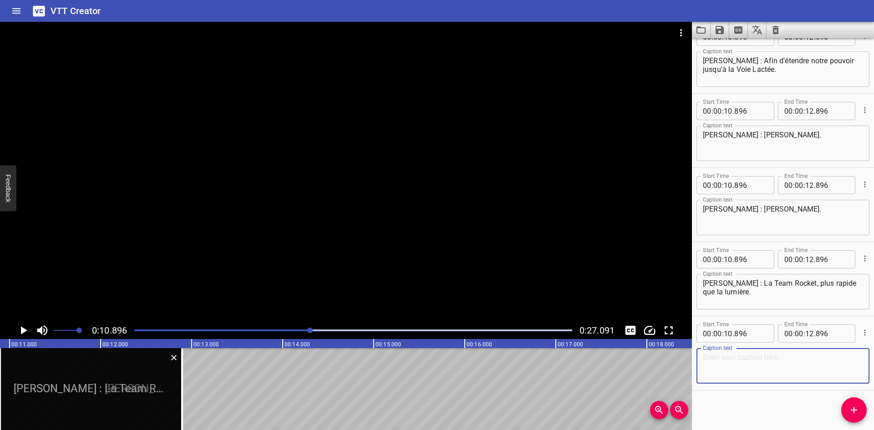
scroll to position [393, 0]
paste textarea "Rendez-vous tous ou ce sera la guerre."
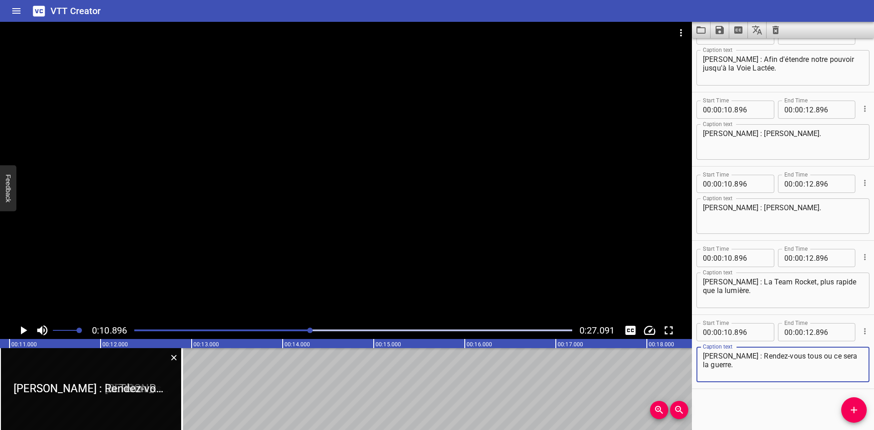
type textarea "[PERSON_NAME] : Rendez-vous tous ou ce sera la guerre."
click at [845, 410] on span "Add Cue" at bounding box center [853, 410] width 25 height 11
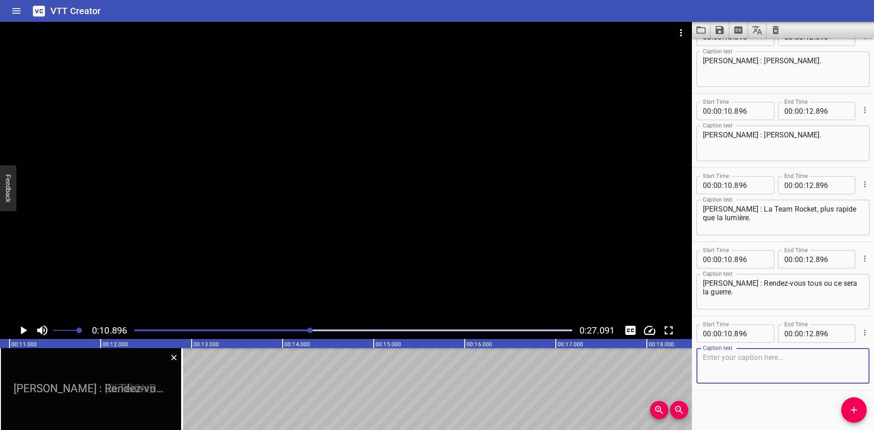
scroll to position [467, 0]
paste textarea "Miaouss, oui la guerre !"
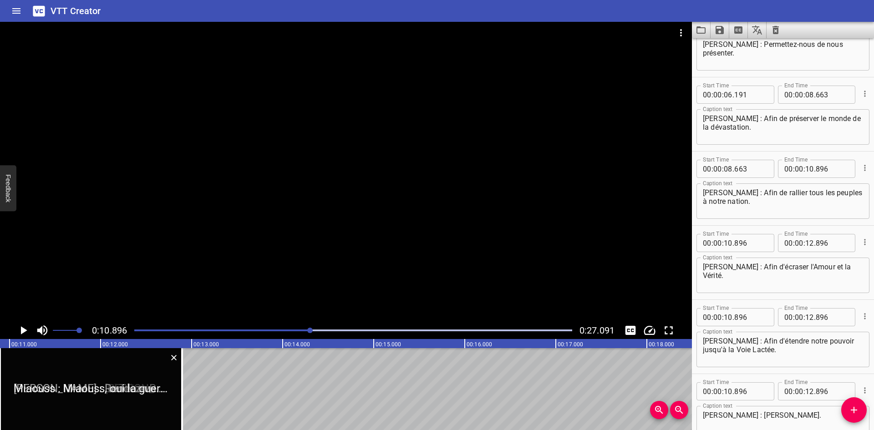
scroll to position [103, 0]
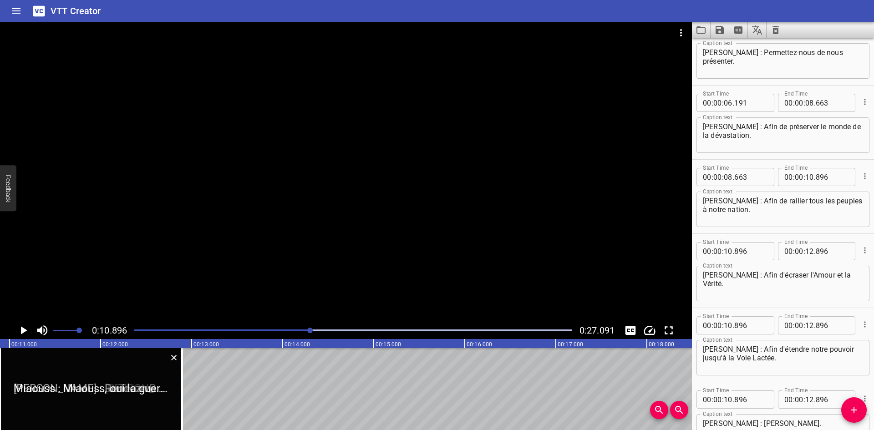
type textarea "Miaouss : Miaouss, oui la guerre !"
click at [21, 329] on icon "Play/Pause" at bounding box center [24, 330] width 6 height 8
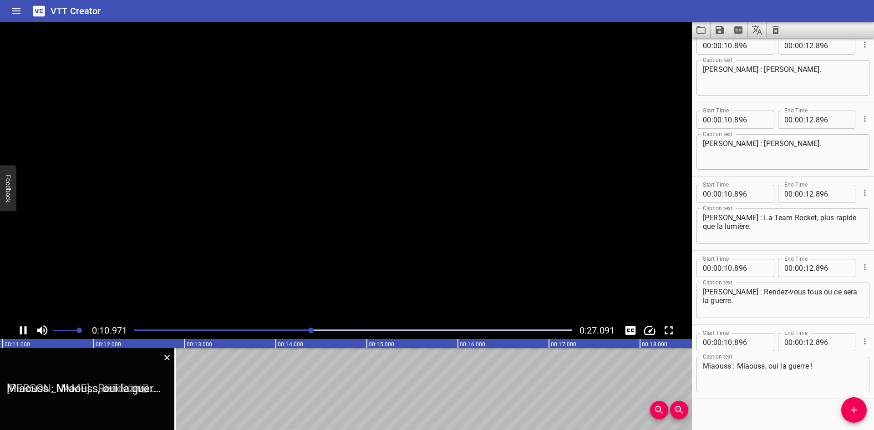
scroll to position [467, 0]
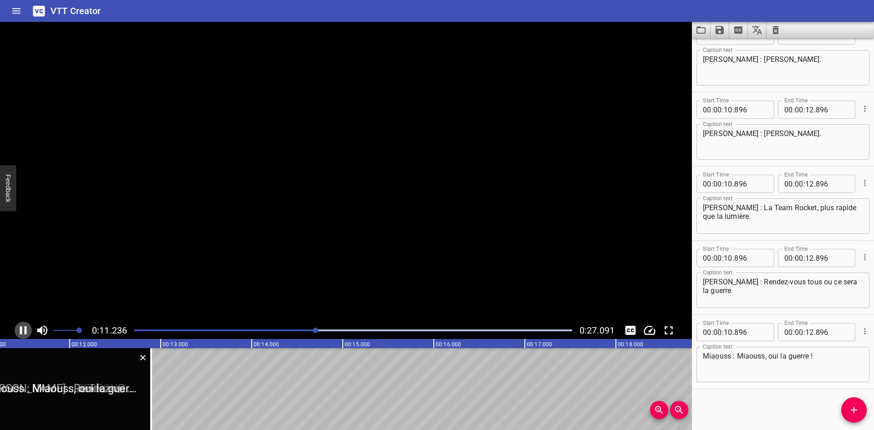
click at [21, 329] on icon "Play/Pause" at bounding box center [23, 330] width 7 height 8
click at [21, 329] on icon "Play/Pause" at bounding box center [24, 330] width 6 height 8
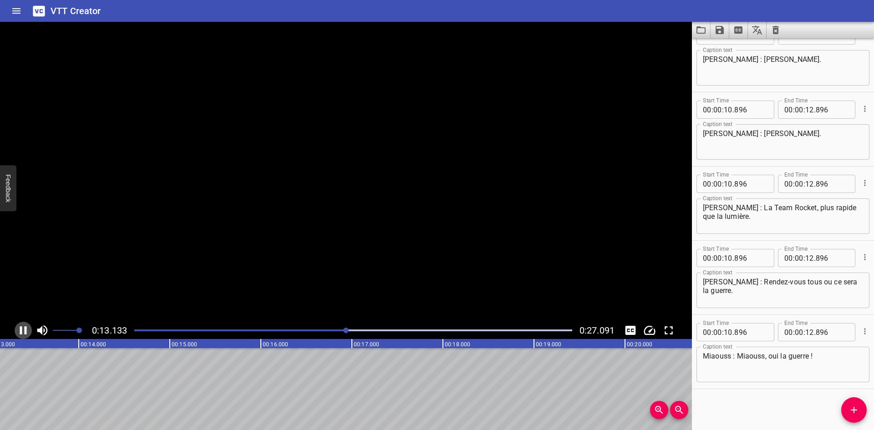
click at [21, 329] on icon "Play/Pause" at bounding box center [23, 330] width 7 height 8
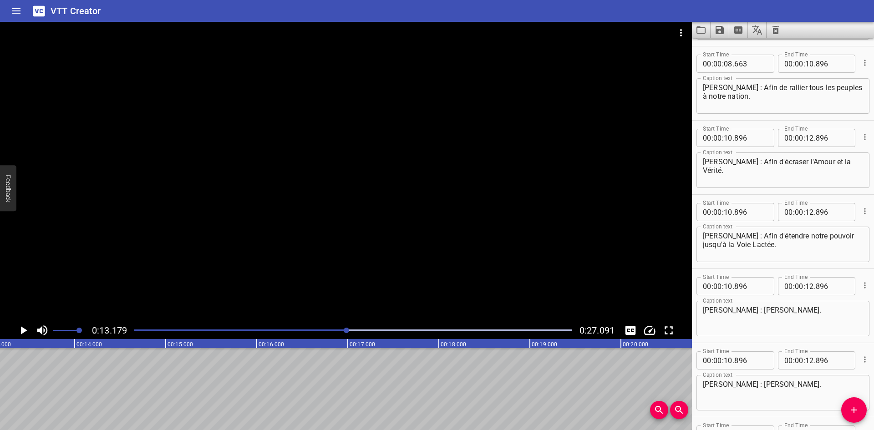
scroll to position [194, 0]
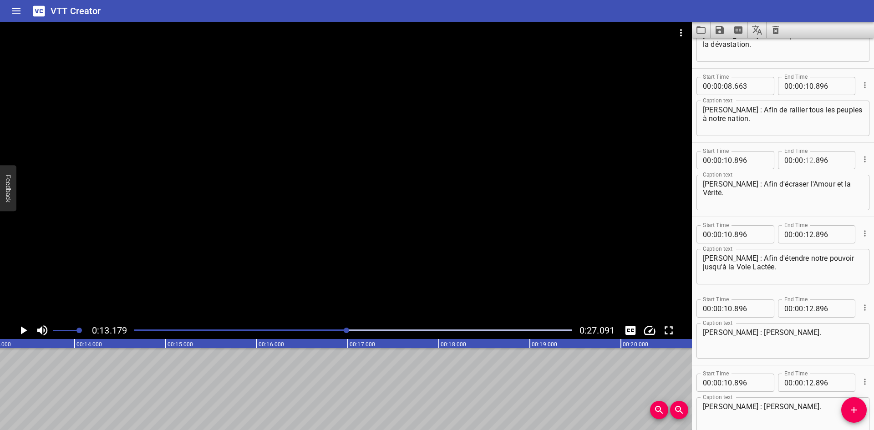
click at [806, 161] on input "number" at bounding box center [809, 160] width 9 height 18
type input "13"
type input "179"
click at [728, 231] on input "number" at bounding box center [728, 234] width 9 height 18
type input "13"
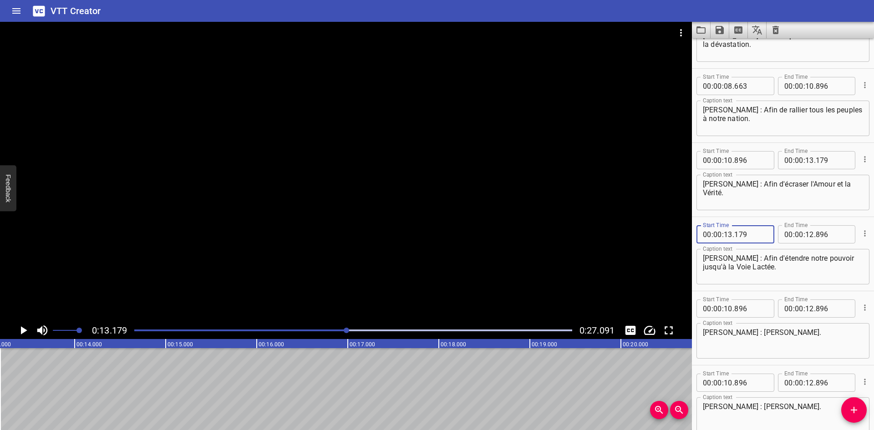
type input "179"
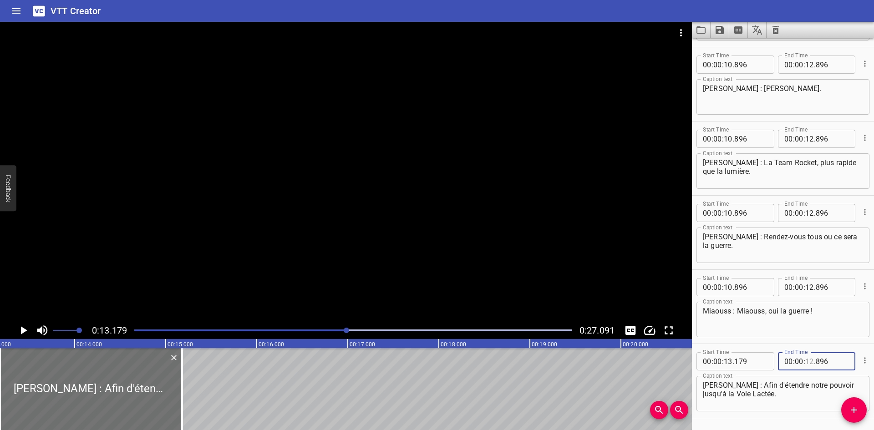
scroll to position [467, 0]
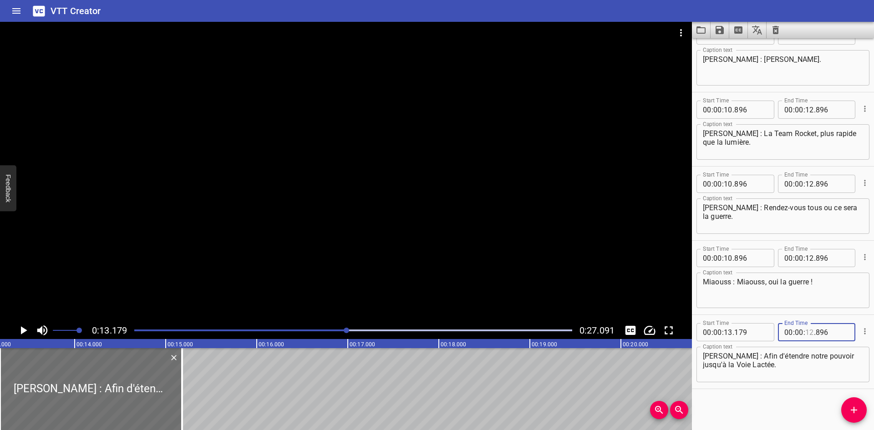
type input "12"
click at [23, 326] on icon "Play/Pause" at bounding box center [23, 331] width 14 height 14
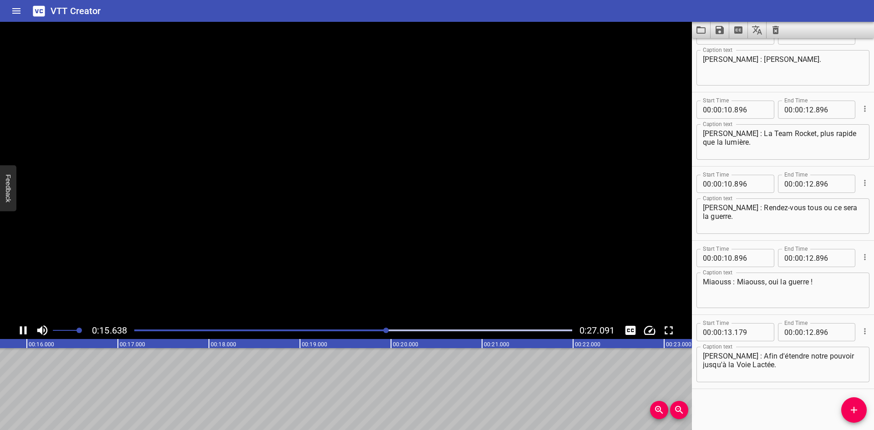
click at [24, 326] on icon "Play/Pause" at bounding box center [23, 331] width 14 height 14
click at [805, 331] on input "number" at bounding box center [809, 332] width 9 height 18
type input "15"
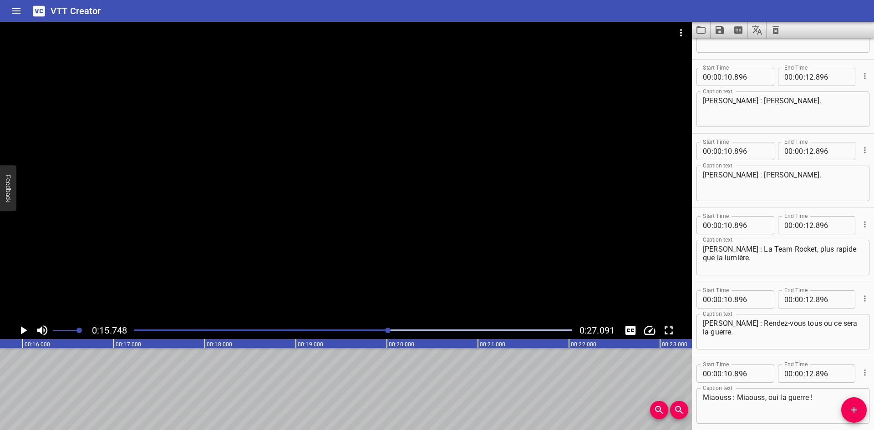
scroll to position [331, 0]
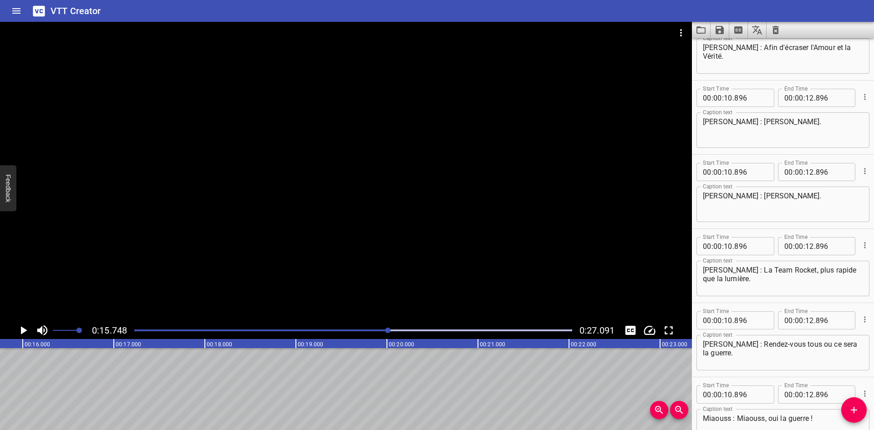
type input "748"
click at [728, 97] on input "number" at bounding box center [728, 98] width 9 height 18
type input "15"
type input "748"
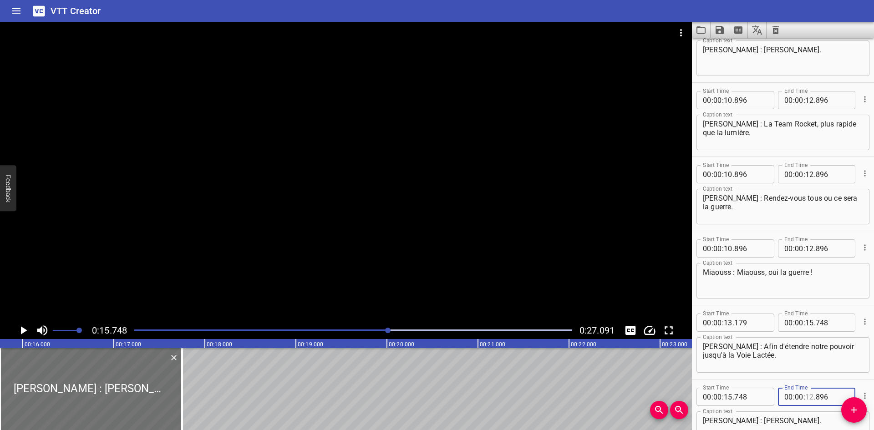
scroll to position [467, 0]
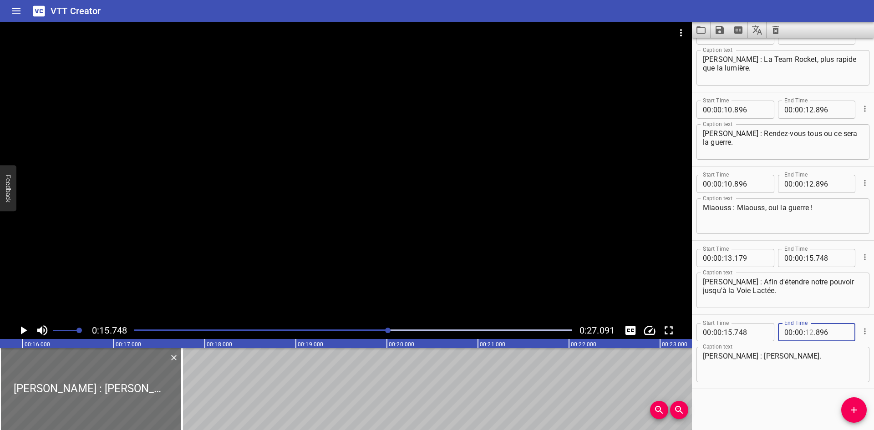
type input "12"
click at [25, 326] on icon "Play/Pause" at bounding box center [23, 331] width 14 height 14
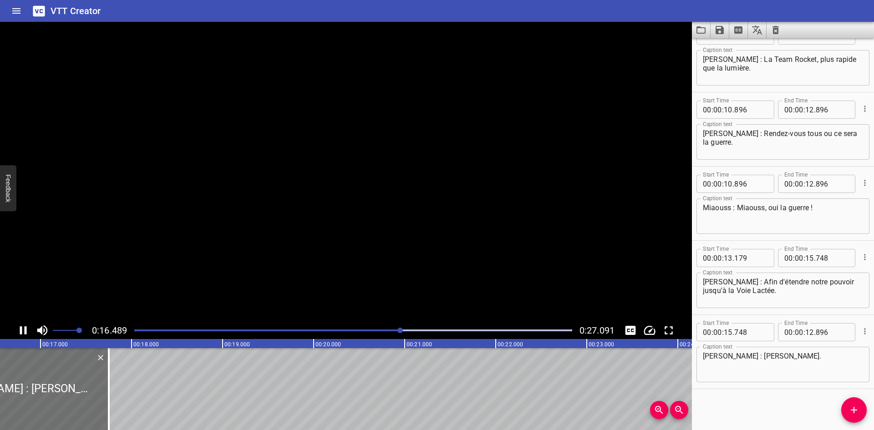
click at [25, 326] on icon "Play/Pause" at bounding box center [23, 331] width 14 height 14
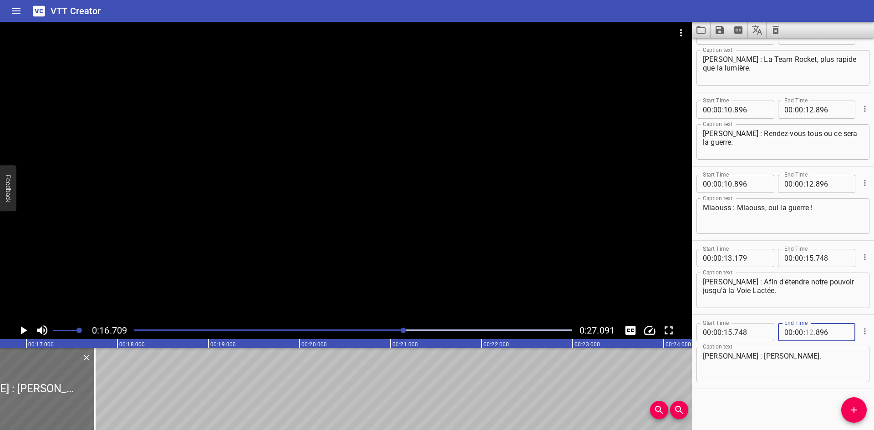
click at [805, 330] on input "number" at bounding box center [809, 332] width 9 height 18
type input "16"
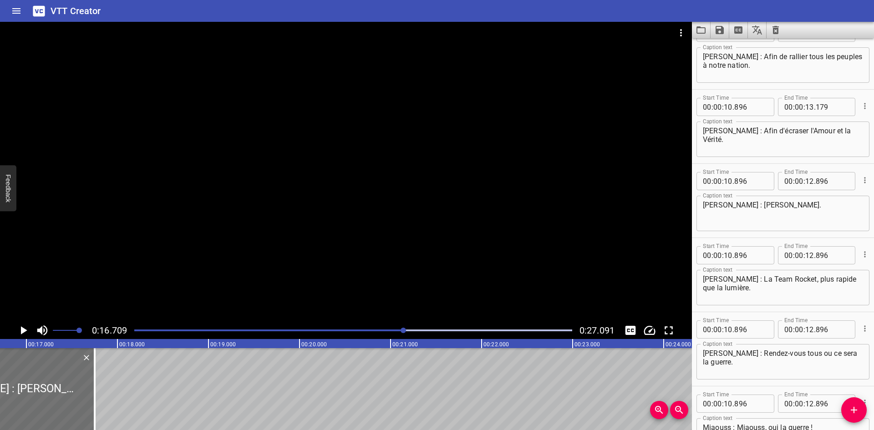
scroll to position [239, 0]
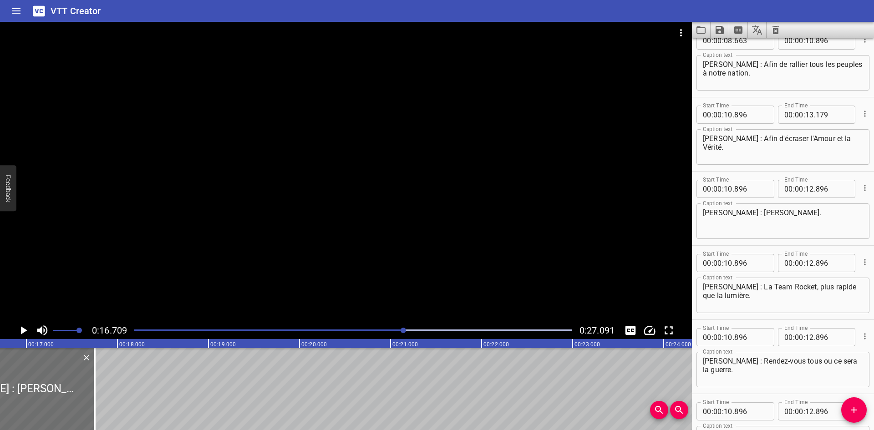
type input "709"
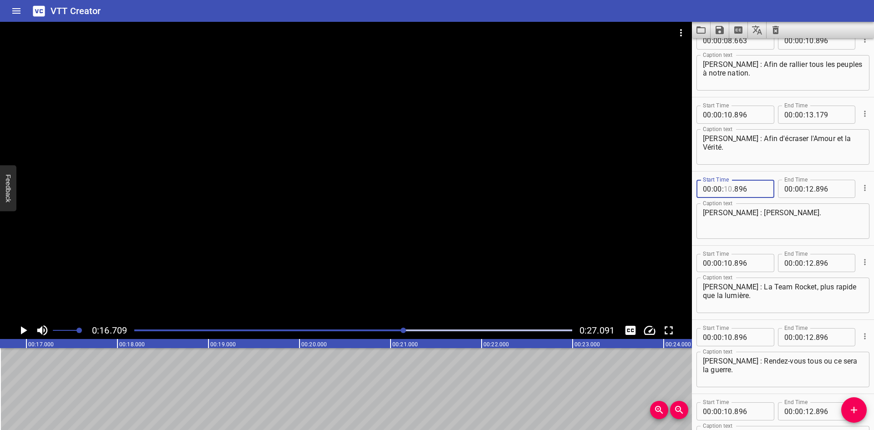
click at [725, 188] on input "number" at bounding box center [728, 189] width 9 height 18
type input "16"
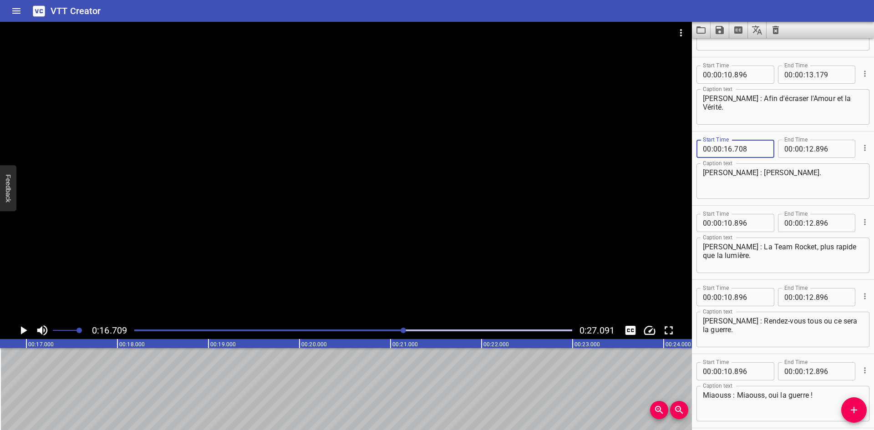
scroll to position [331, 0]
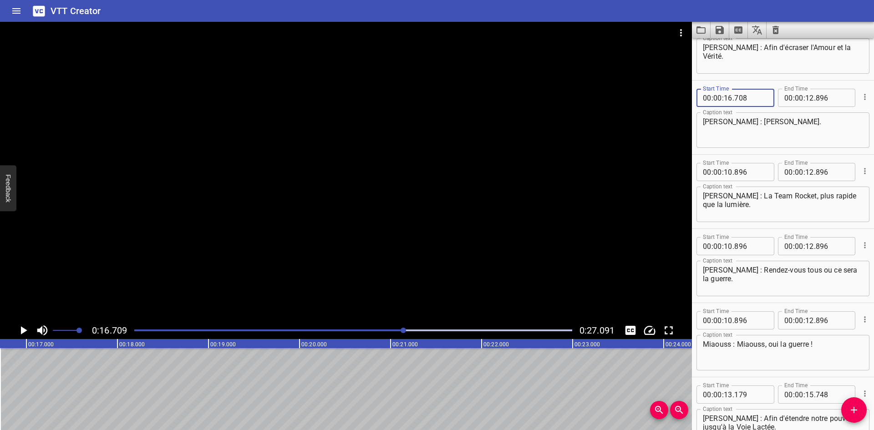
type input "708"
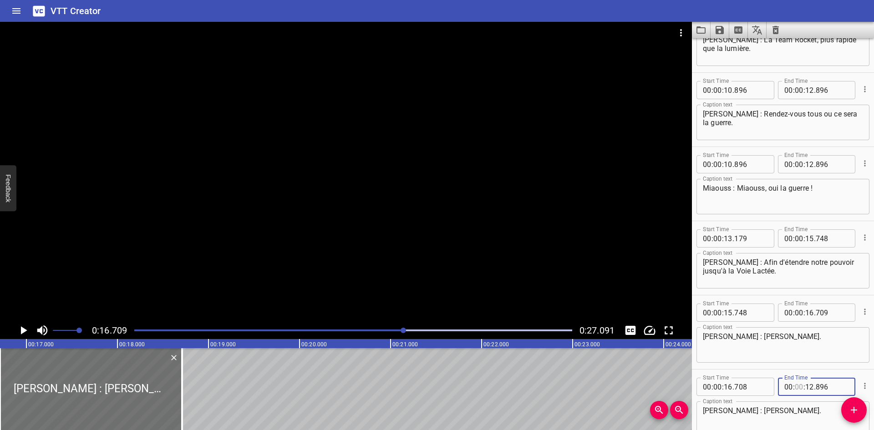
scroll to position [467, 0]
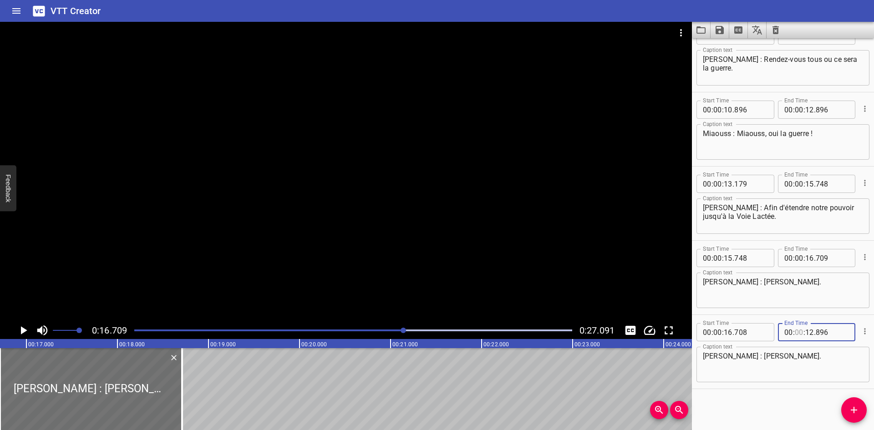
type input "00"
click at [805, 331] on input "number" at bounding box center [809, 332] width 9 height 18
type input "12"
click at [25, 331] on icon "Play/Pause" at bounding box center [24, 330] width 6 height 8
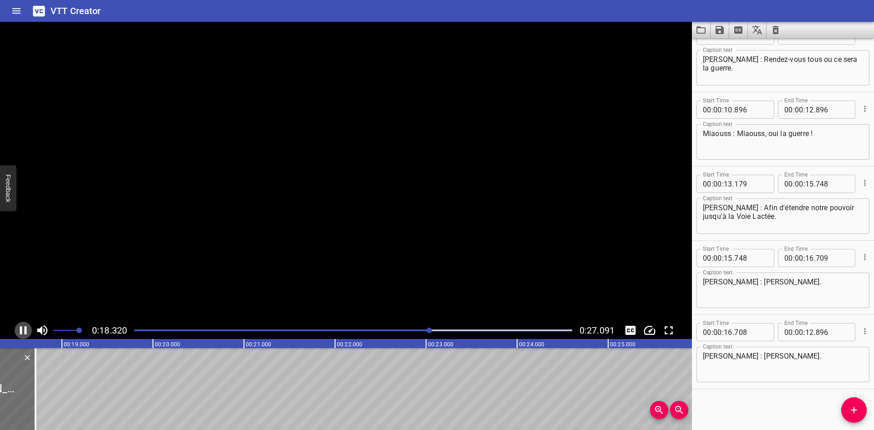
click at [25, 331] on icon "Play/Pause" at bounding box center [23, 330] width 7 height 8
click at [809, 331] on input "number" at bounding box center [809, 332] width 9 height 18
type input "18"
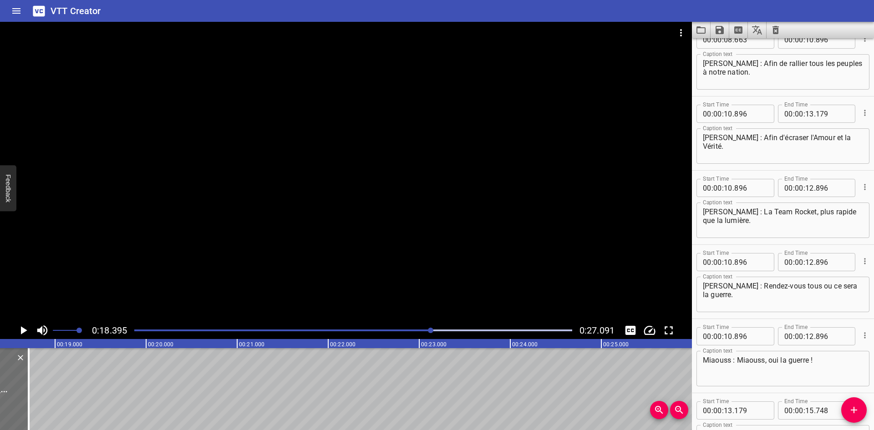
scroll to position [239, 0]
type input "395"
click at [725, 193] on input "number" at bounding box center [728, 189] width 9 height 18
type input "18"
type input "395"
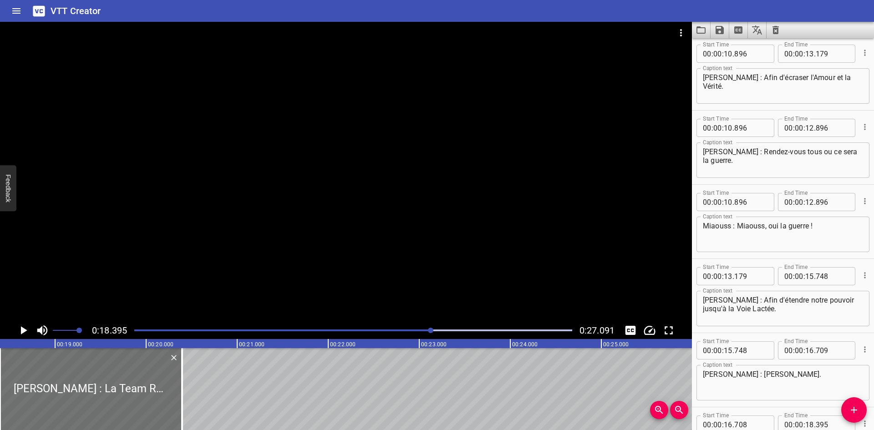
scroll to position [467, 0]
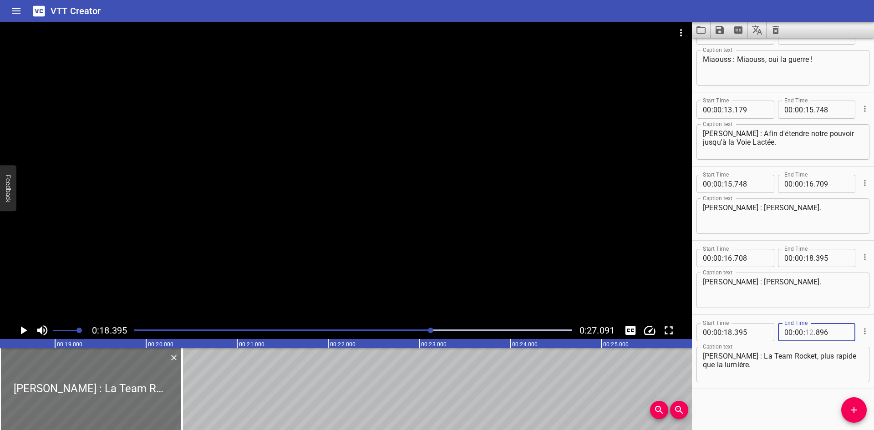
type input "12"
click at [26, 325] on icon "Play/Pause" at bounding box center [23, 331] width 14 height 14
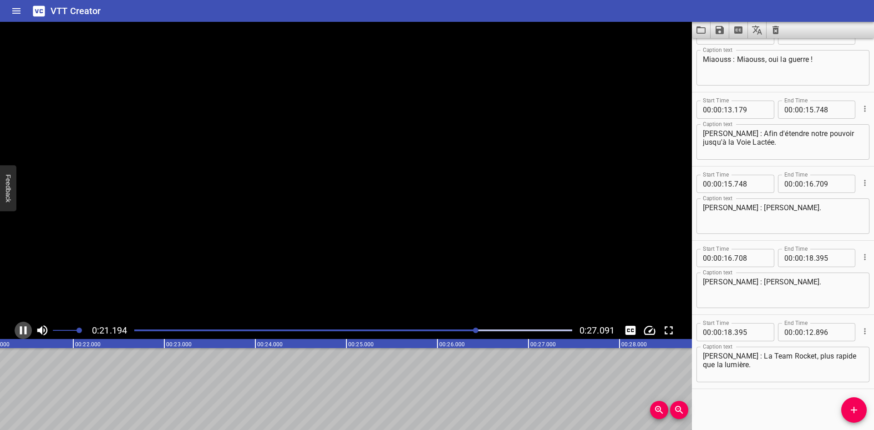
click at [25, 327] on icon "Play/Pause" at bounding box center [23, 330] width 7 height 8
click at [807, 333] on input "number" at bounding box center [809, 332] width 9 height 18
type input "21"
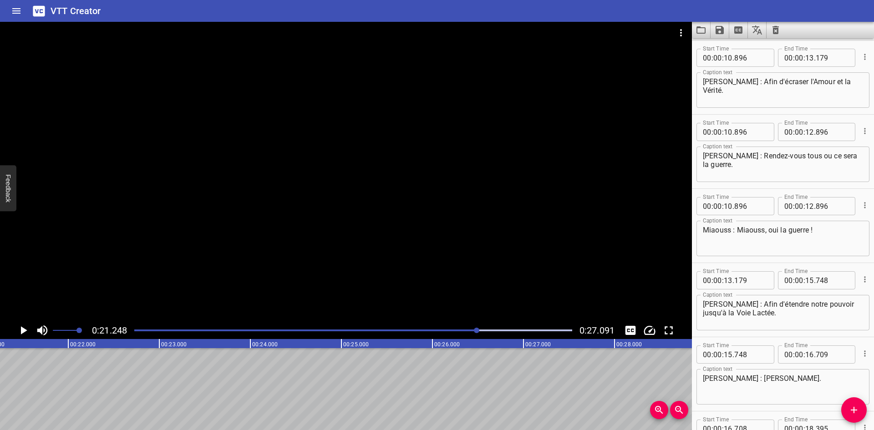
scroll to position [285, 0]
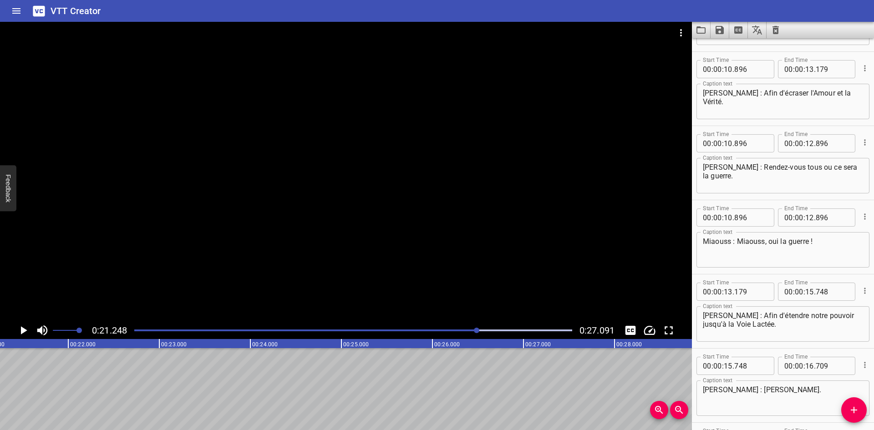
type input "248"
click at [727, 142] on input "number" at bounding box center [728, 143] width 9 height 18
type input "21"
type input "248"
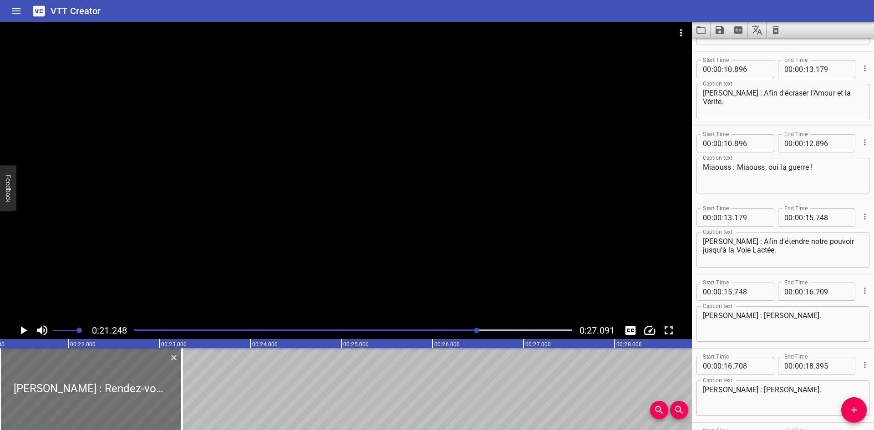
scroll to position [467, 0]
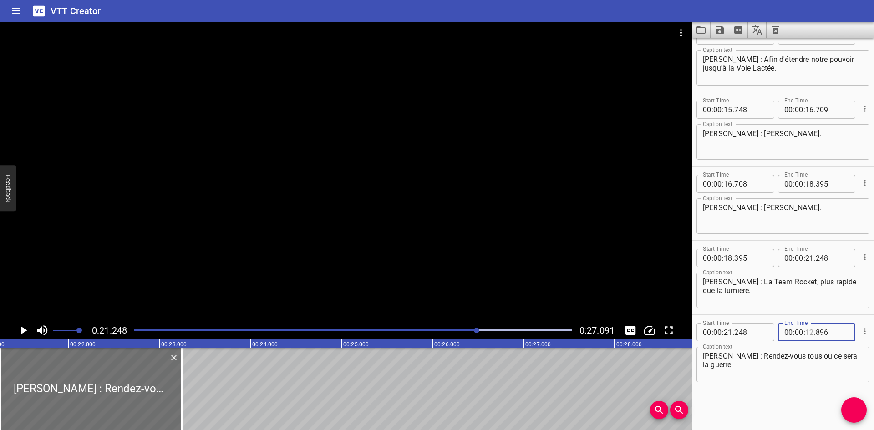
type input "12"
click at [25, 331] on icon "Play/Pause" at bounding box center [24, 330] width 6 height 8
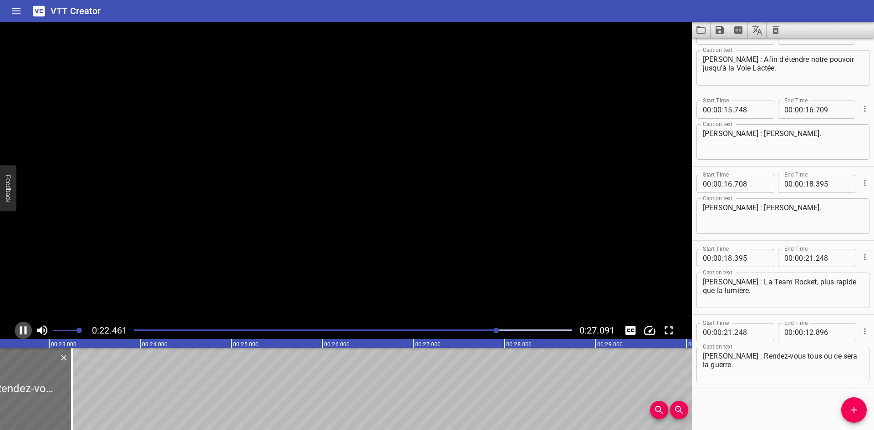
click at [25, 330] on icon "Play/Pause" at bounding box center [23, 330] width 7 height 8
click at [736, 356] on textarea "[PERSON_NAME] : Rendez-vous tous ou ce sera la guerre." at bounding box center [783, 365] width 160 height 26
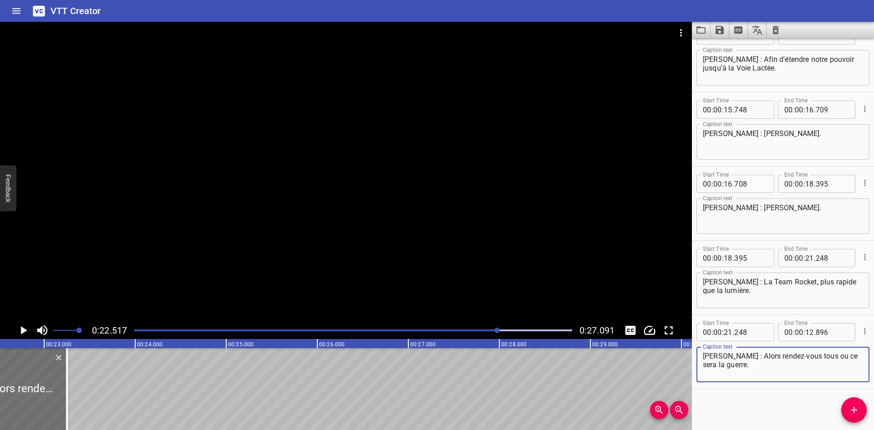
type textarea "[PERSON_NAME] : Alors rendez-vous tous ou ce sera la guerre."
click at [12, 332] on div "0:22.517 0:27.091" at bounding box center [346, 330] width 692 height 17
click at [20, 330] on icon "Play/Pause" at bounding box center [23, 331] width 14 height 14
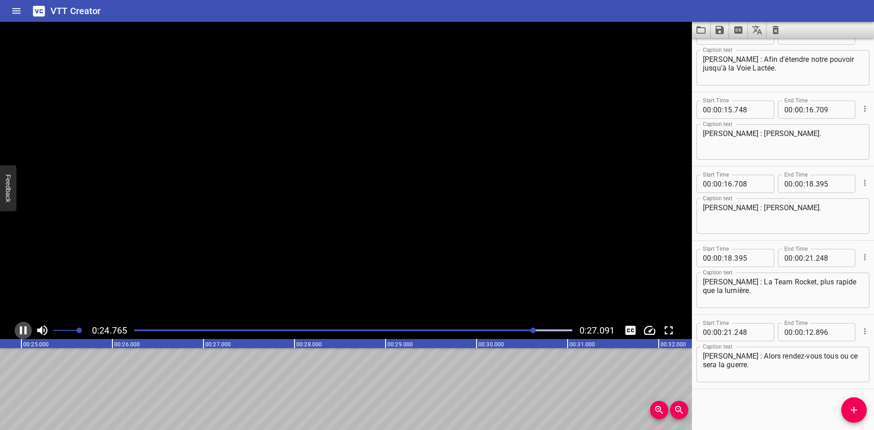
click at [23, 329] on icon "Play/Pause" at bounding box center [23, 331] width 14 height 14
click at [806, 331] on input "number" at bounding box center [809, 332] width 9 height 18
type input "24"
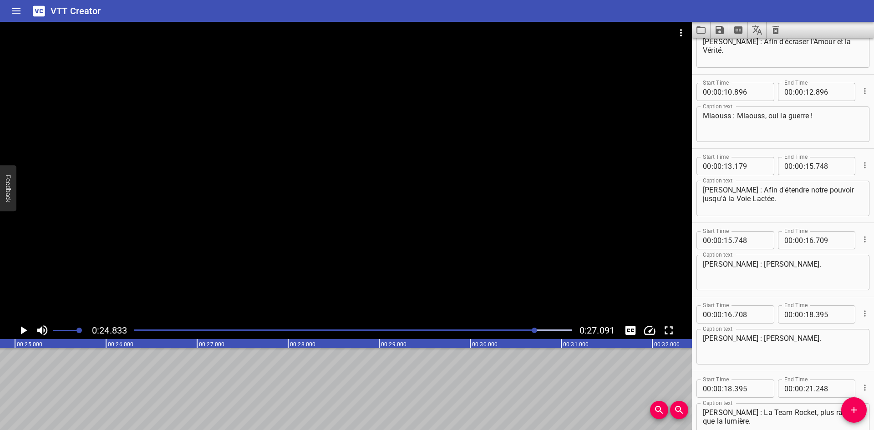
scroll to position [331, 0]
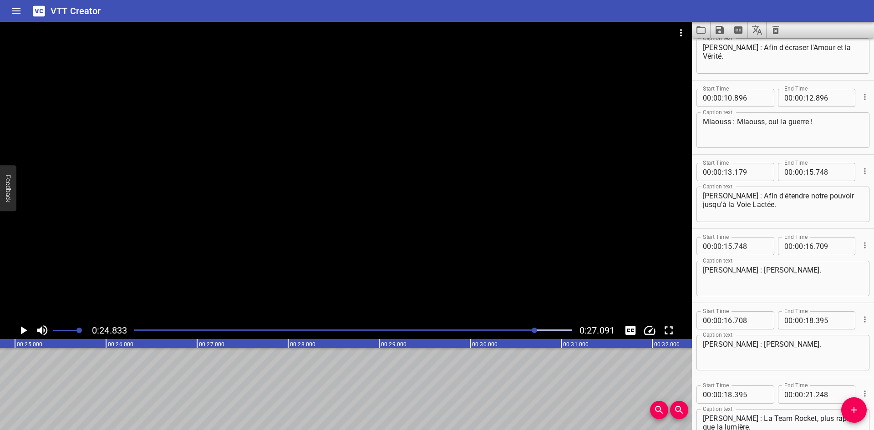
type input "833"
click at [727, 97] on input "number" at bounding box center [728, 98] width 9 height 18
type input "24"
type input "833"
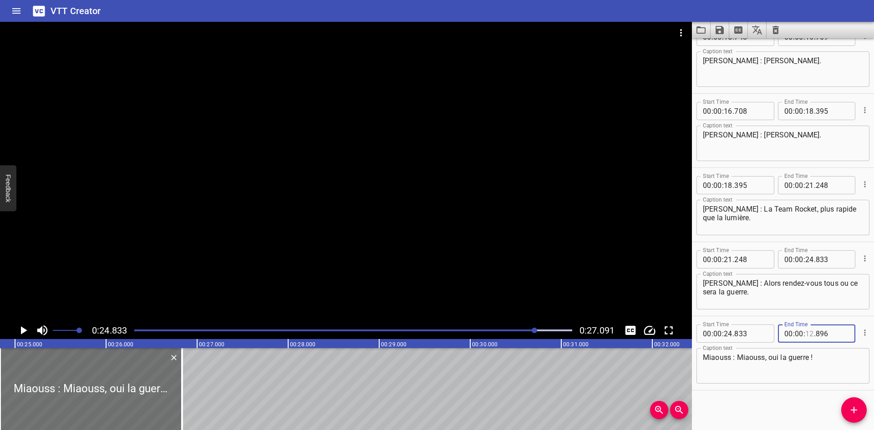
scroll to position [467, 0]
type input "-1"
type input "896"
click at [805, 331] on input "number" at bounding box center [809, 332] width 9 height 18
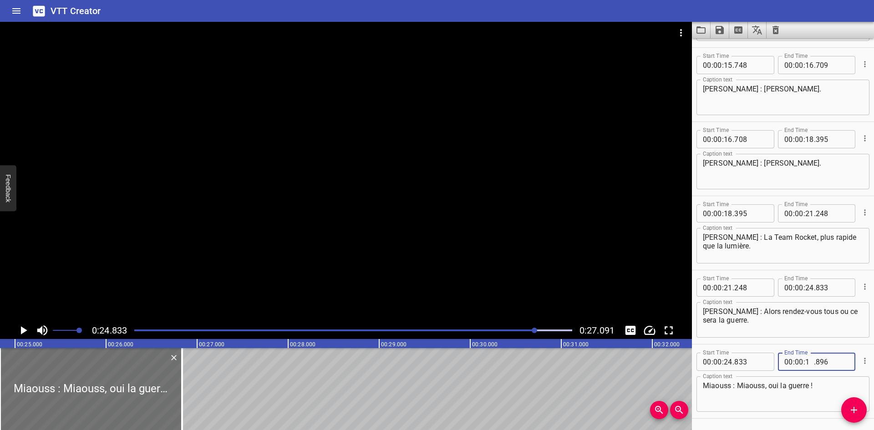
scroll to position [422, 0]
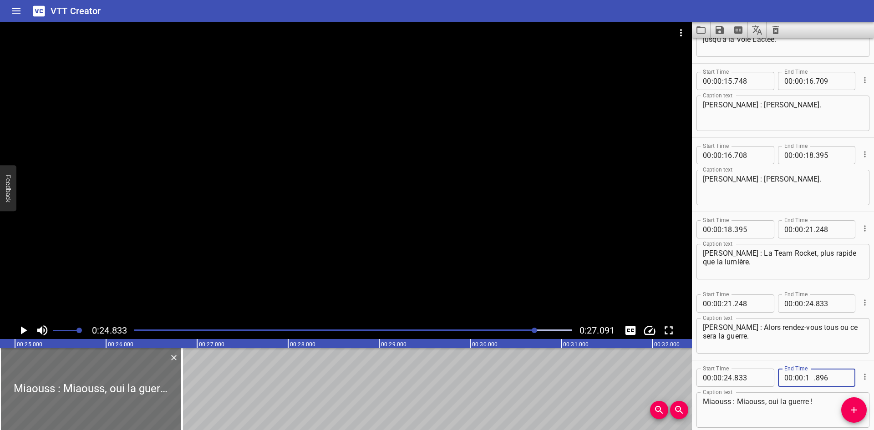
type input "01"
click at [27, 332] on icon "Play/Pause" at bounding box center [23, 331] width 14 height 14
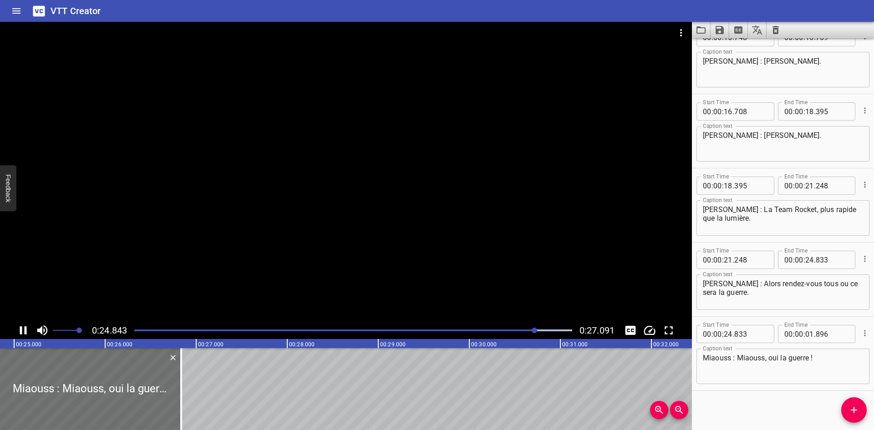
scroll to position [467, 0]
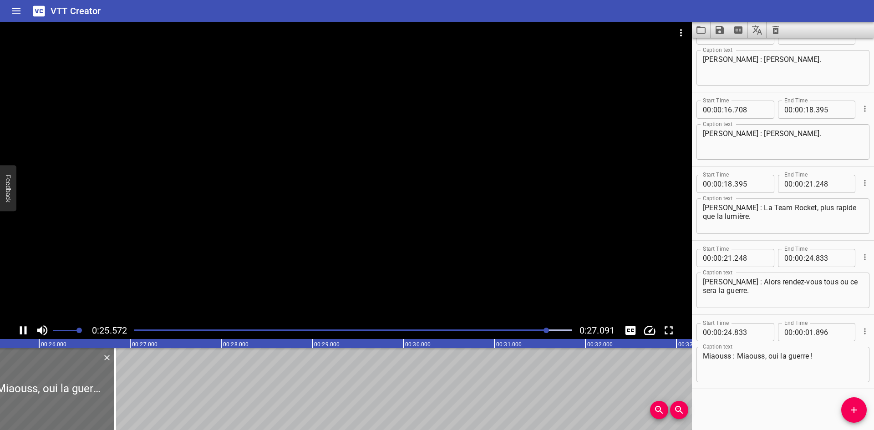
click at [24, 328] on icon "Play/Pause" at bounding box center [23, 331] width 14 height 14
click at [805, 331] on input "number" at bounding box center [809, 332] width 9 height 18
type input "27"
type input "091"
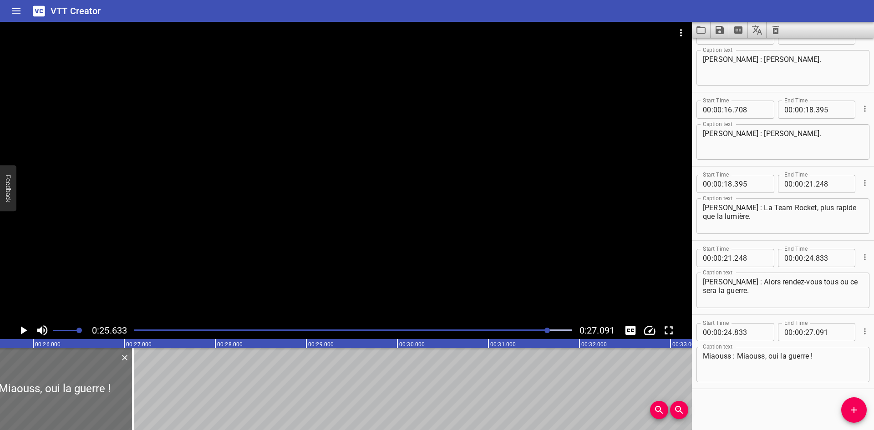
click at [783, 394] on div "Start Time 00 : 00 : 01 . 668 Start Time End Time 00 : 00 : 03 . 011 End Time C…" at bounding box center [783, 234] width 182 height 392
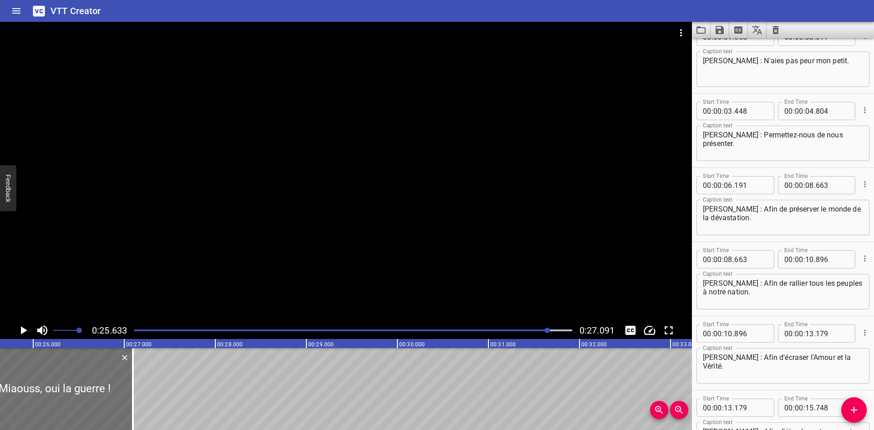
scroll to position [0, 0]
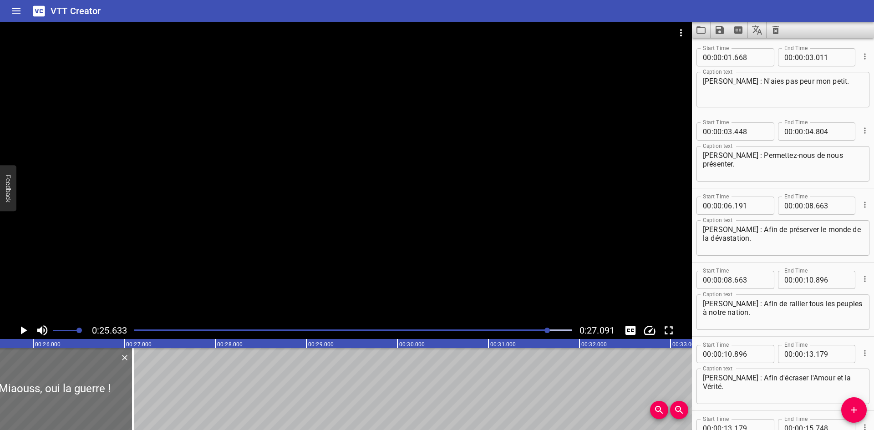
click at [137, 332] on div at bounding box center [353, 330] width 449 height 13
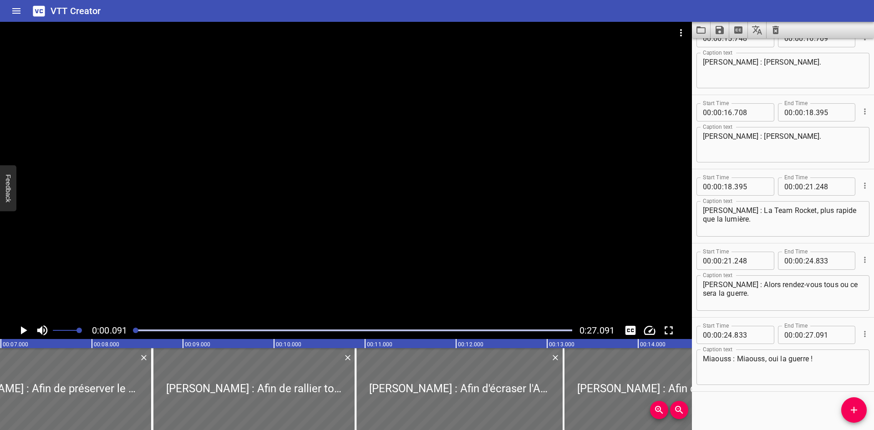
scroll to position [467, 0]
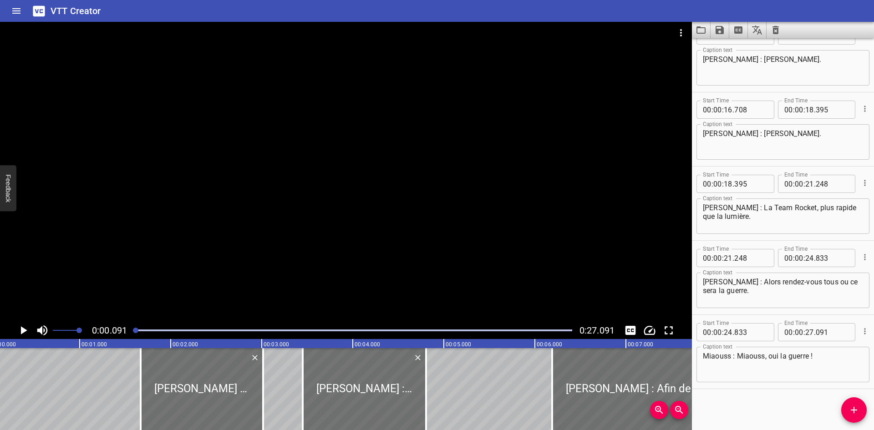
click at [20, 328] on icon "Play/Pause" at bounding box center [23, 331] width 14 height 14
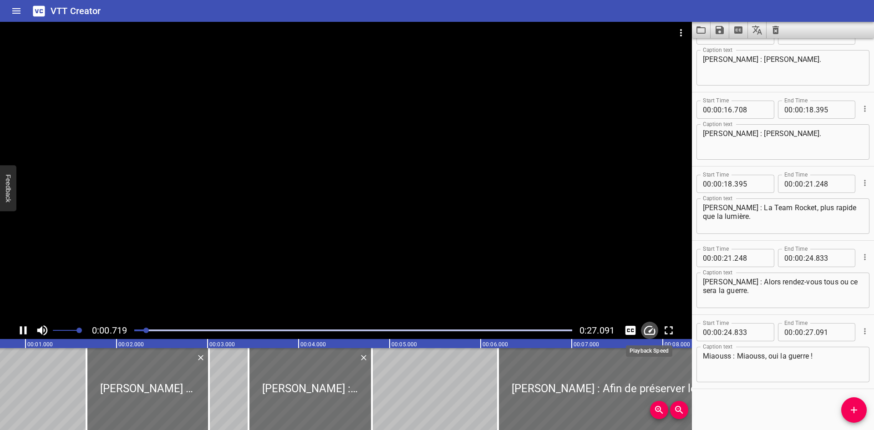
click at [652, 329] on icon "Change Playback Speed" at bounding box center [649, 330] width 11 height 9
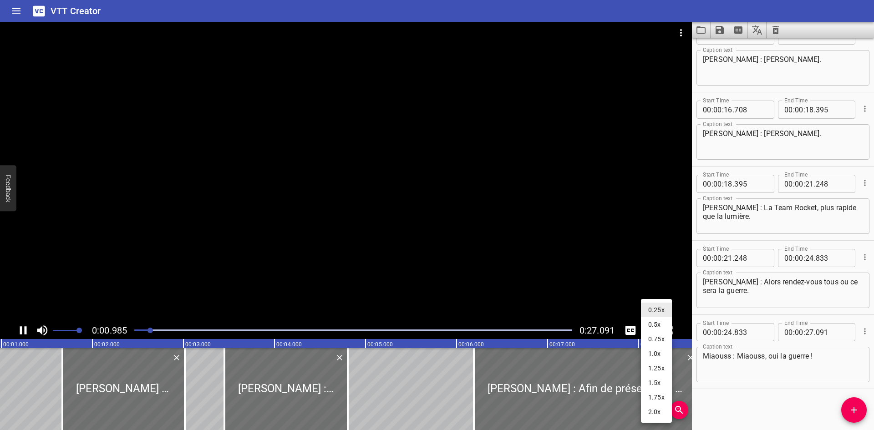
click at [654, 355] on li "1.0x" at bounding box center [656, 353] width 31 height 15
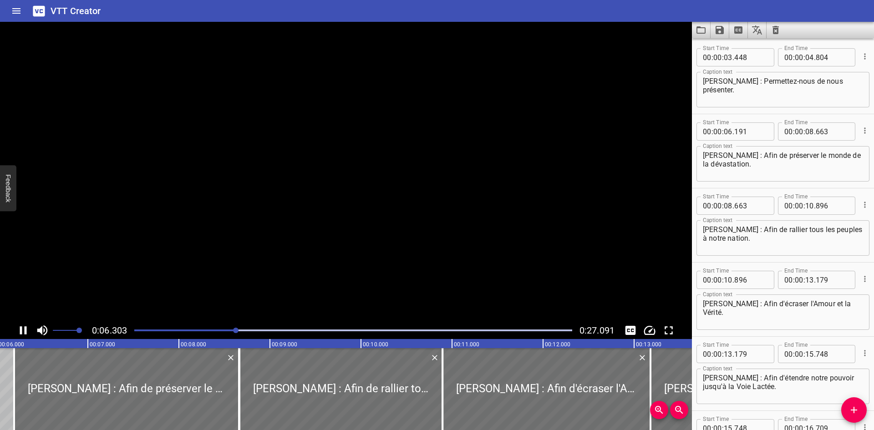
scroll to position [0, 0]
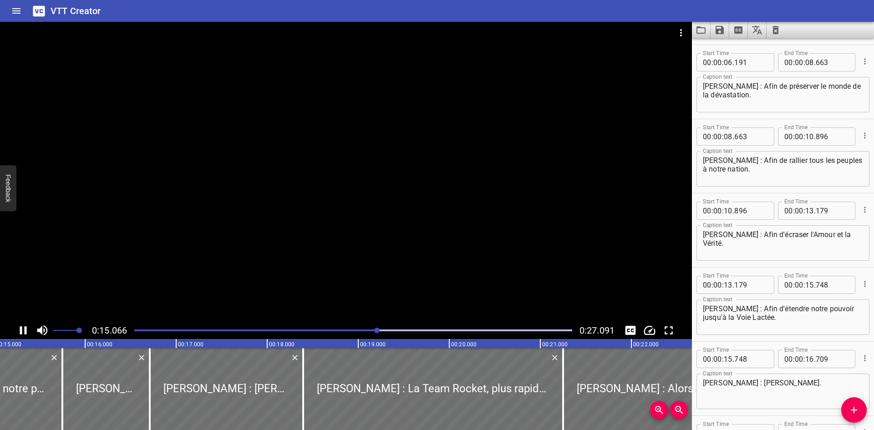
click at [763, 237] on textarea "[PERSON_NAME] : Afin d'écraser l'Amour et la Vérité." at bounding box center [783, 243] width 160 height 26
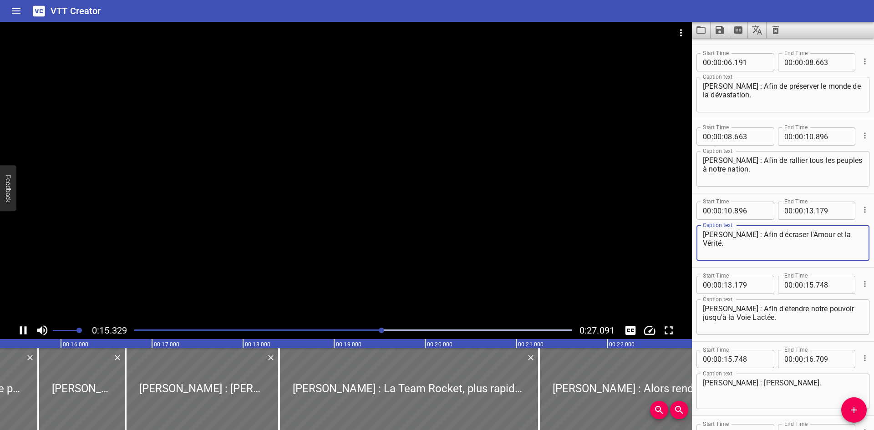
click at [763, 237] on textarea "[PERSON_NAME] : Afin d'écraser l'Amour et la Vérité." at bounding box center [783, 243] width 160 height 26
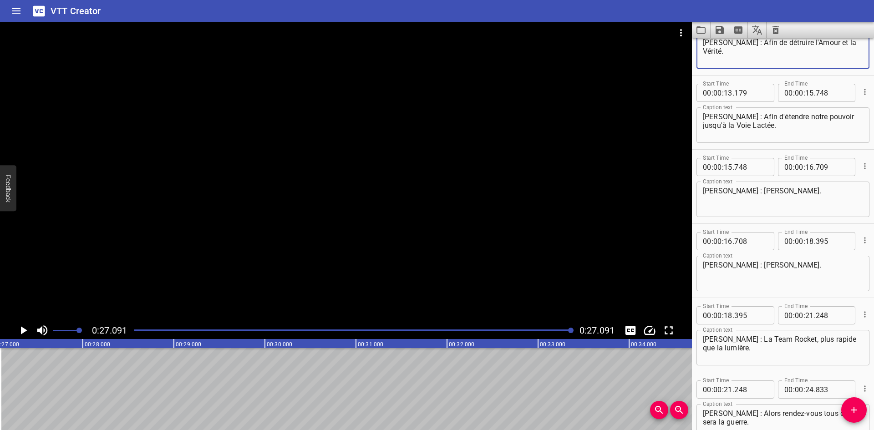
type textarea "[PERSON_NAME] : Afin de détruire l'Amour et la Vérité."
click at [134, 330] on div at bounding box center [353, 330] width 449 height 13
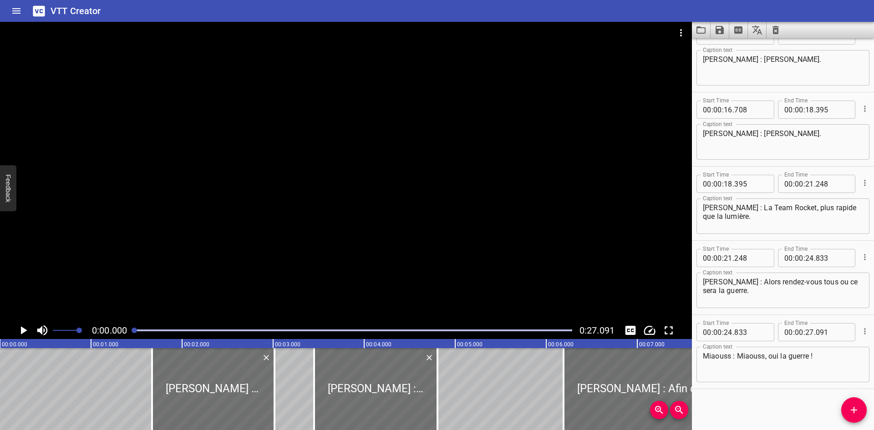
click at [25, 328] on icon "Play/Pause" at bounding box center [23, 331] width 14 height 14
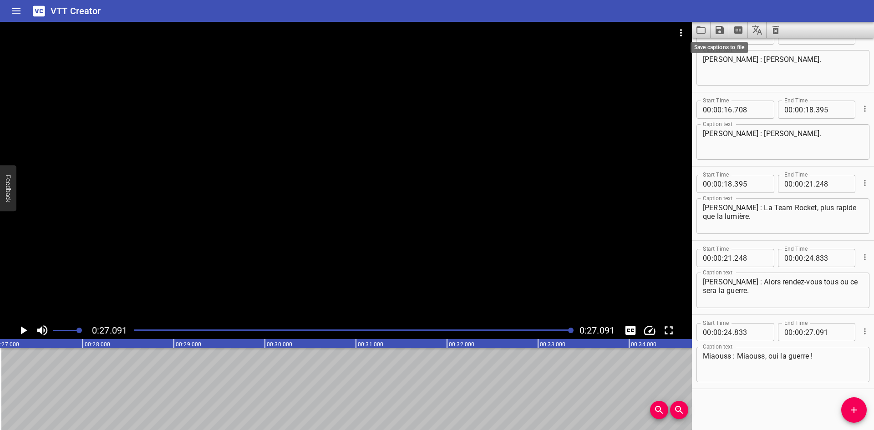
click at [721, 25] on icon "Save captions to file" at bounding box center [719, 30] width 11 height 11
click at [733, 48] on li "Save to VTT file" at bounding box center [744, 50] width 67 height 16
